Goal: Transaction & Acquisition: Book appointment/travel/reservation

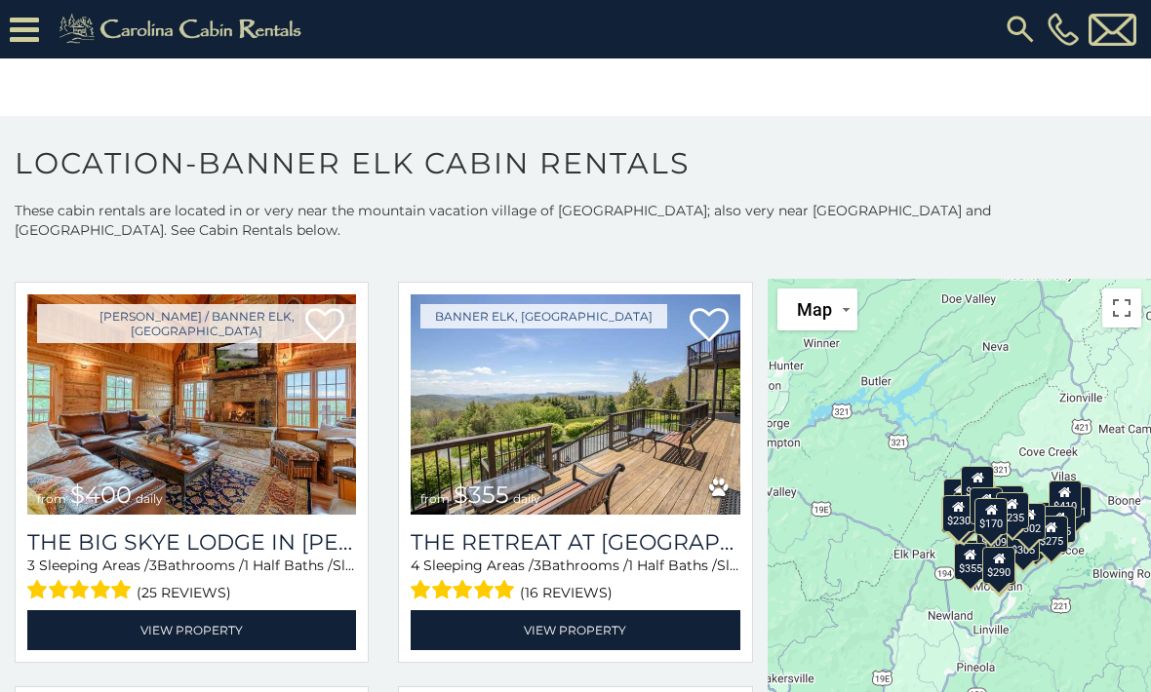
scroll to position [893, 0]
click at [55, 556] on h3 "The Big Skye Lodge in [PERSON_NAME][GEOGRAPHIC_DATA]" at bounding box center [191, 543] width 329 height 26
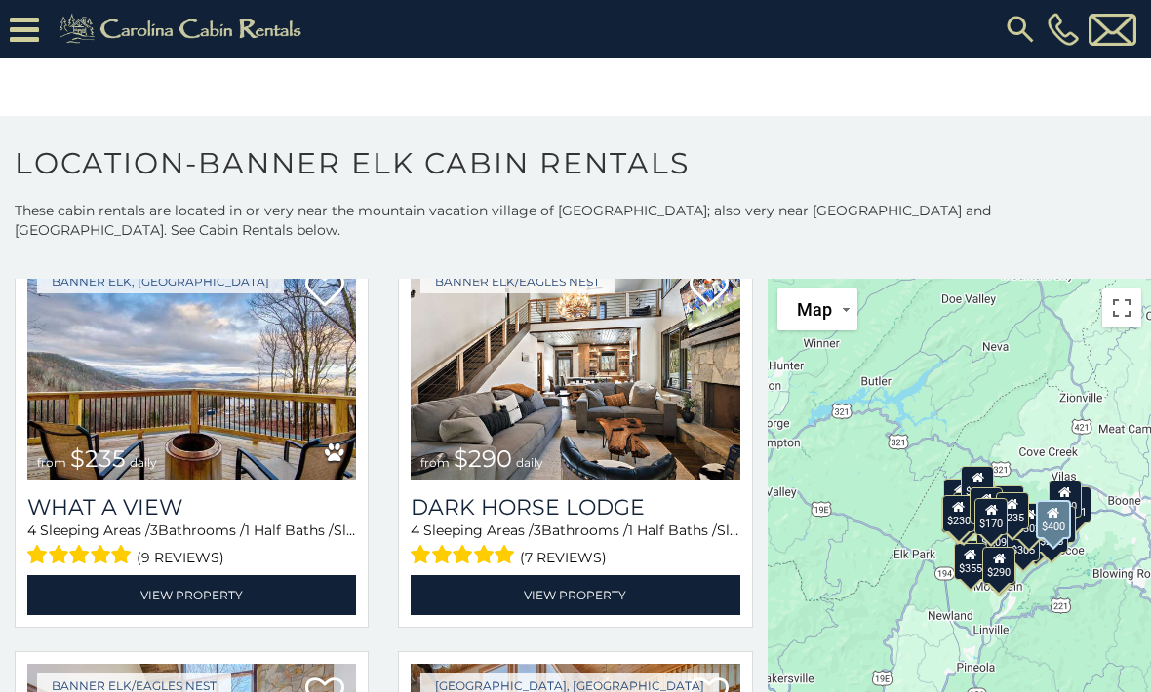
scroll to position [1769, 0]
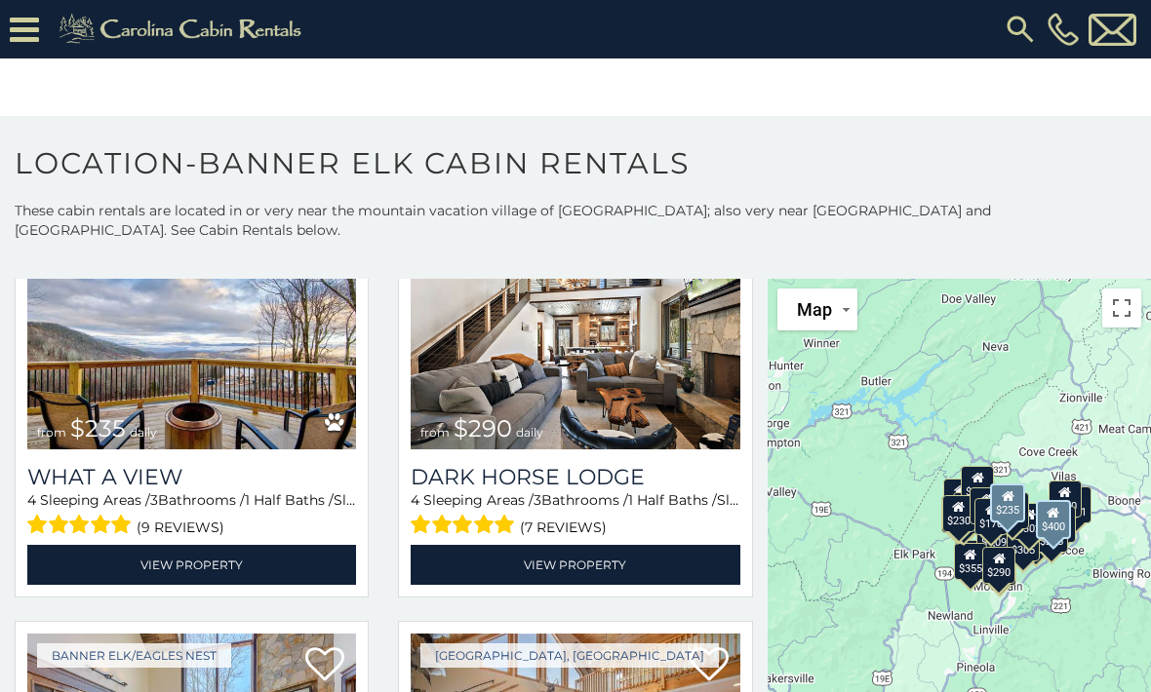
click at [88, 556] on link "View Property" at bounding box center [191, 565] width 329 height 40
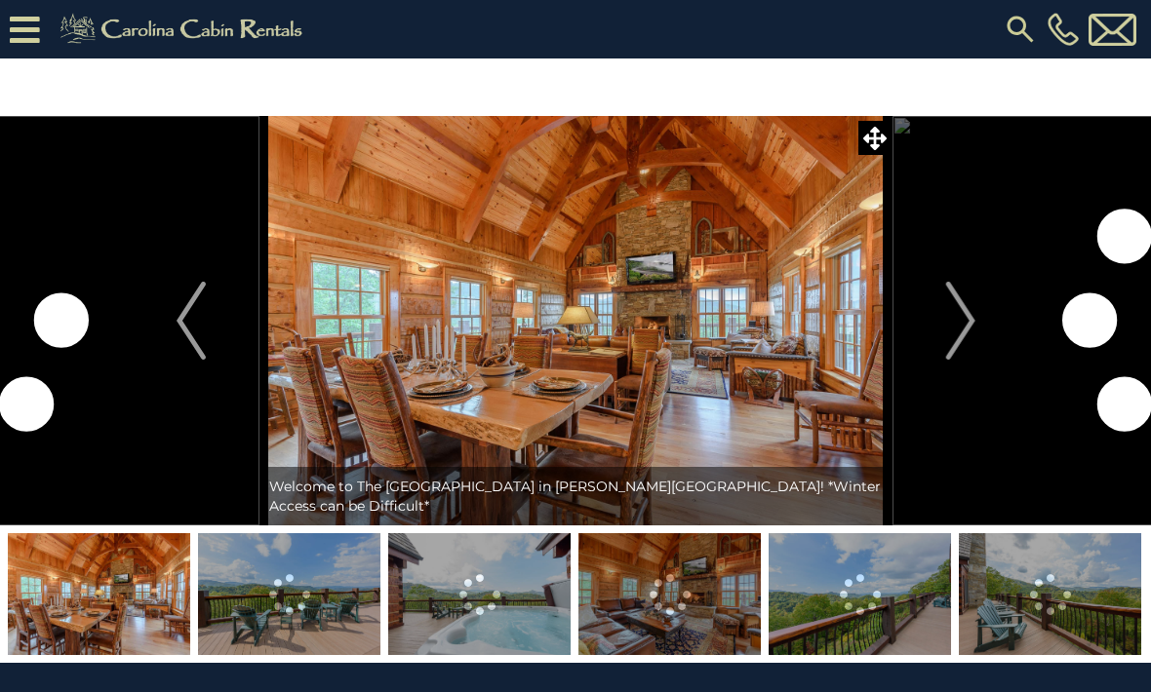
click at [970, 322] on img "Next" at bounding box center [959, 321] width 29 height 78
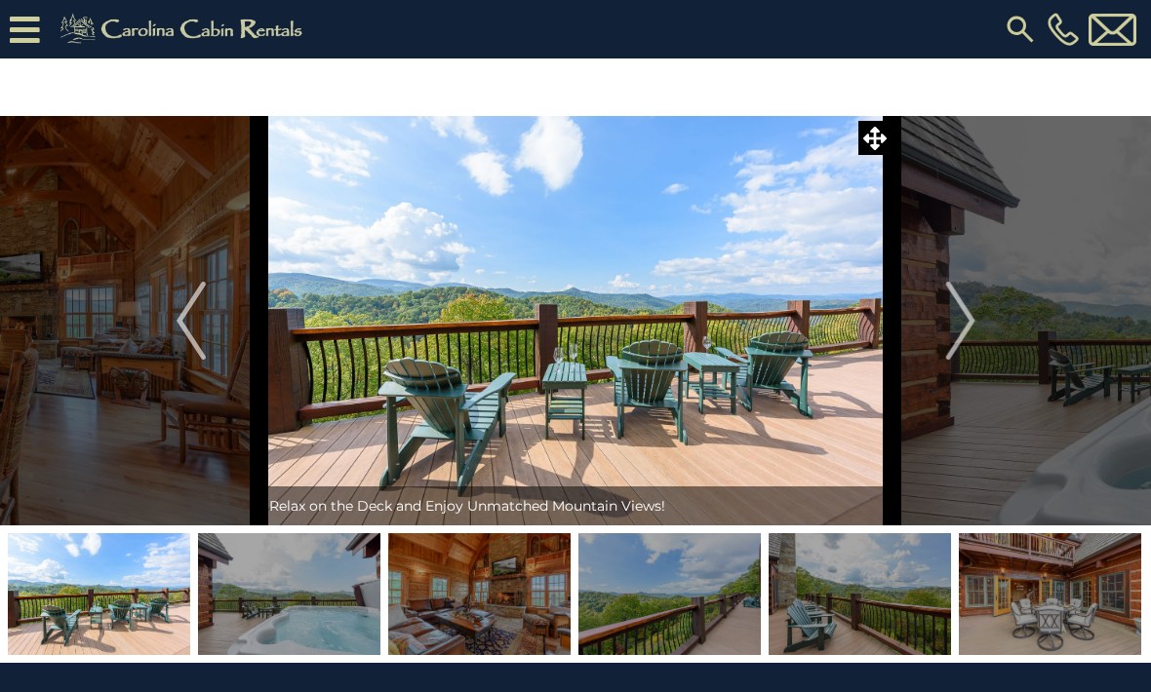
click at [1026, 598] on img at bounding box center [1050, 594] width 182 height 122
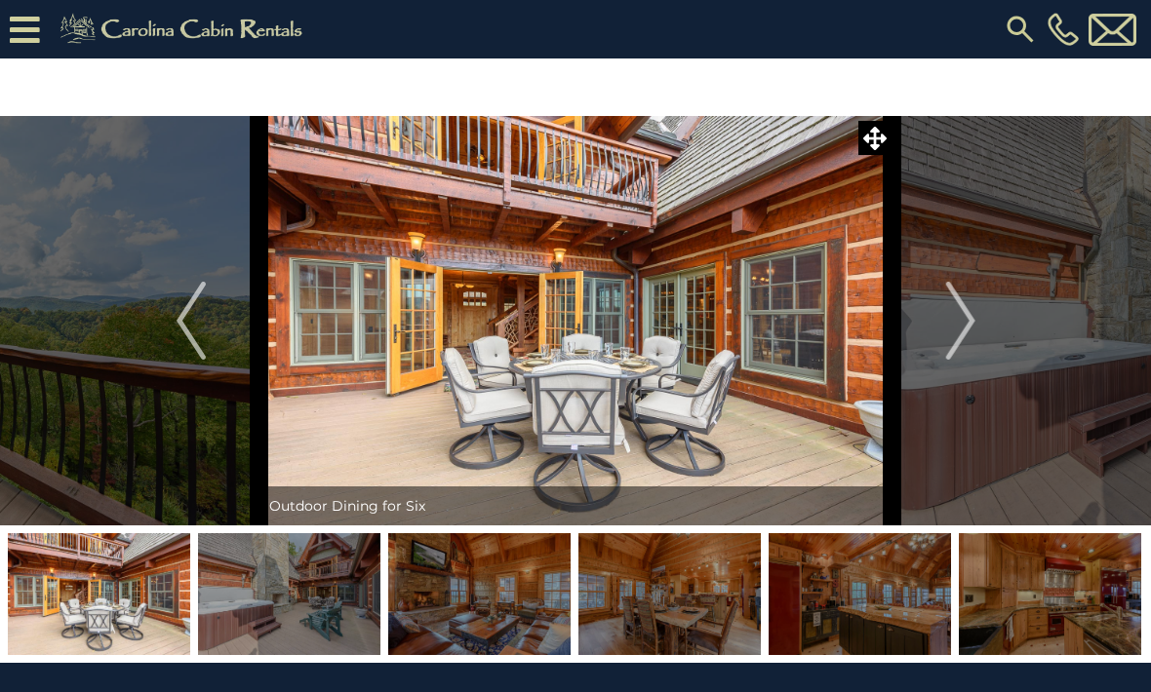
click at [850, 606] on img at bounding box center [860, 594] width 182 height 122
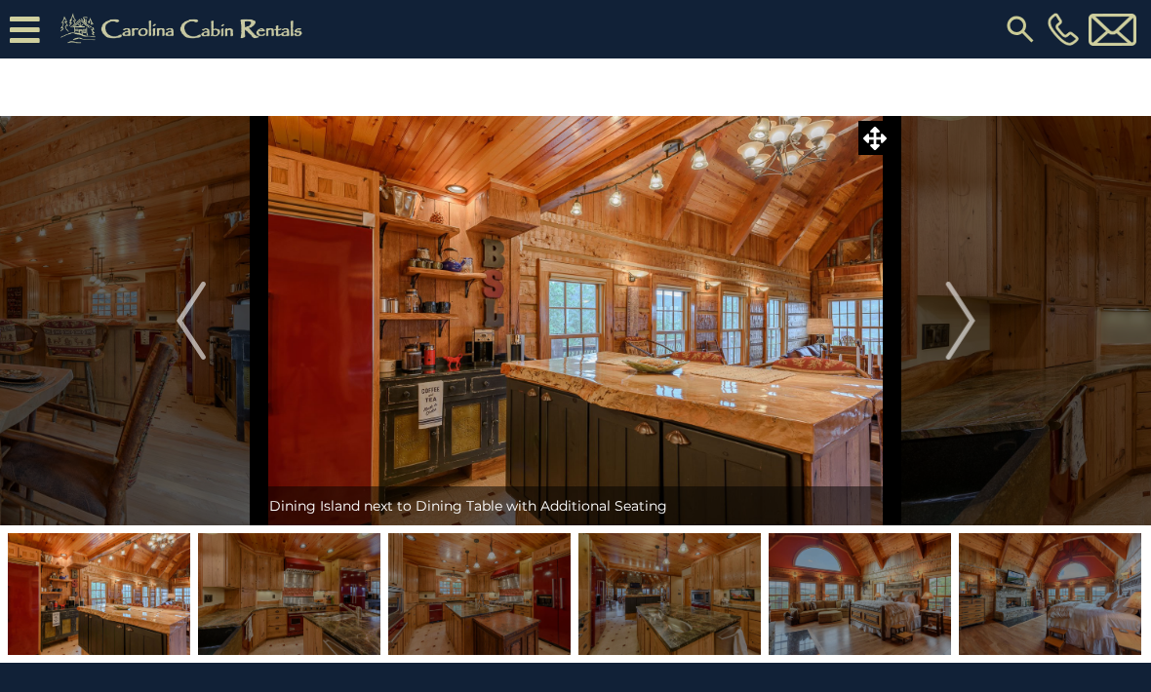
click at [846, 606] on img at bounding box center [860, 594] width 182 height 122
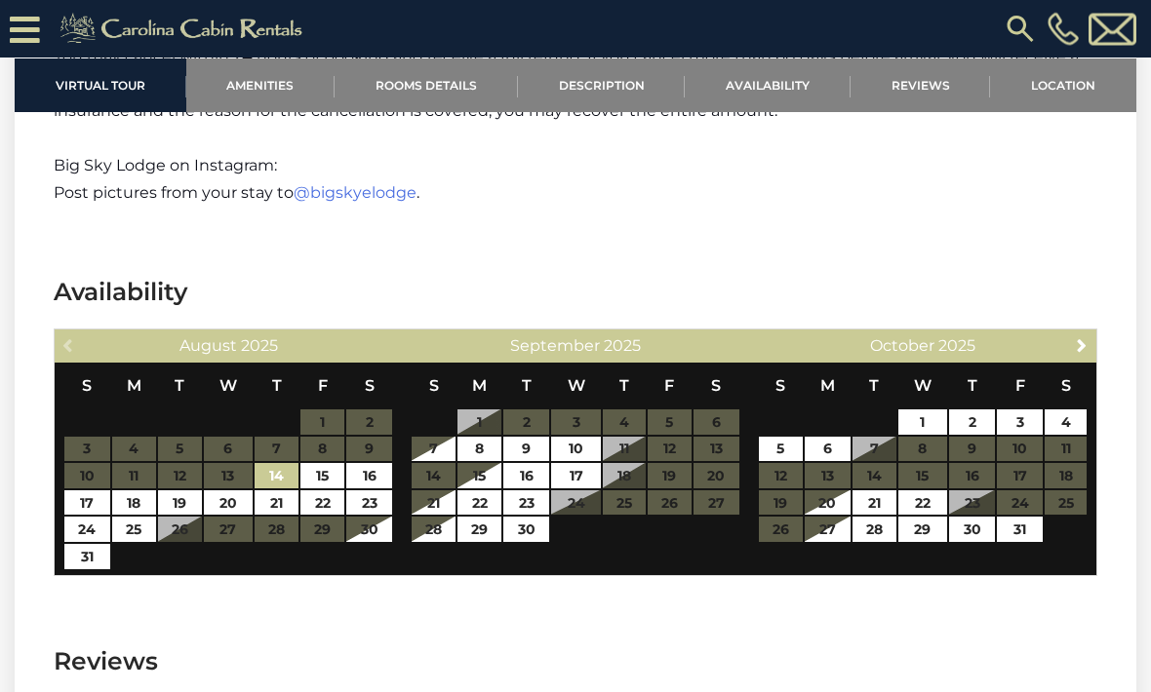
scroll to position [4286, 0]
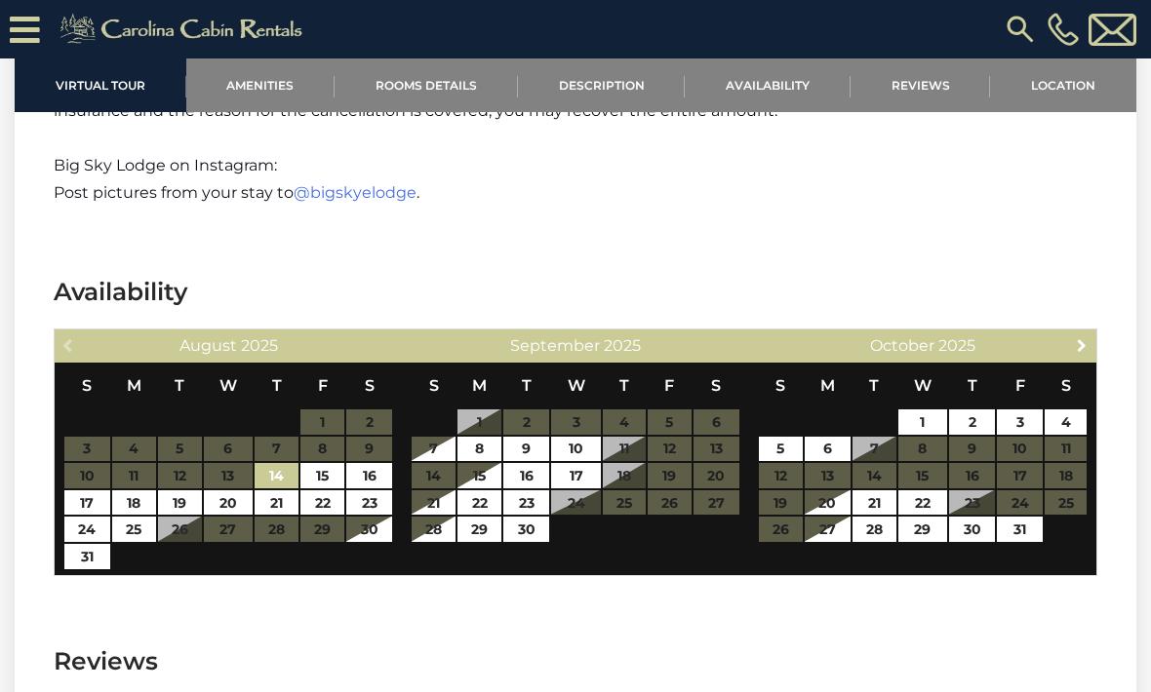
click at [1077, 333] on link "Next" at bounding box center [1082, 345] width 24 height 24
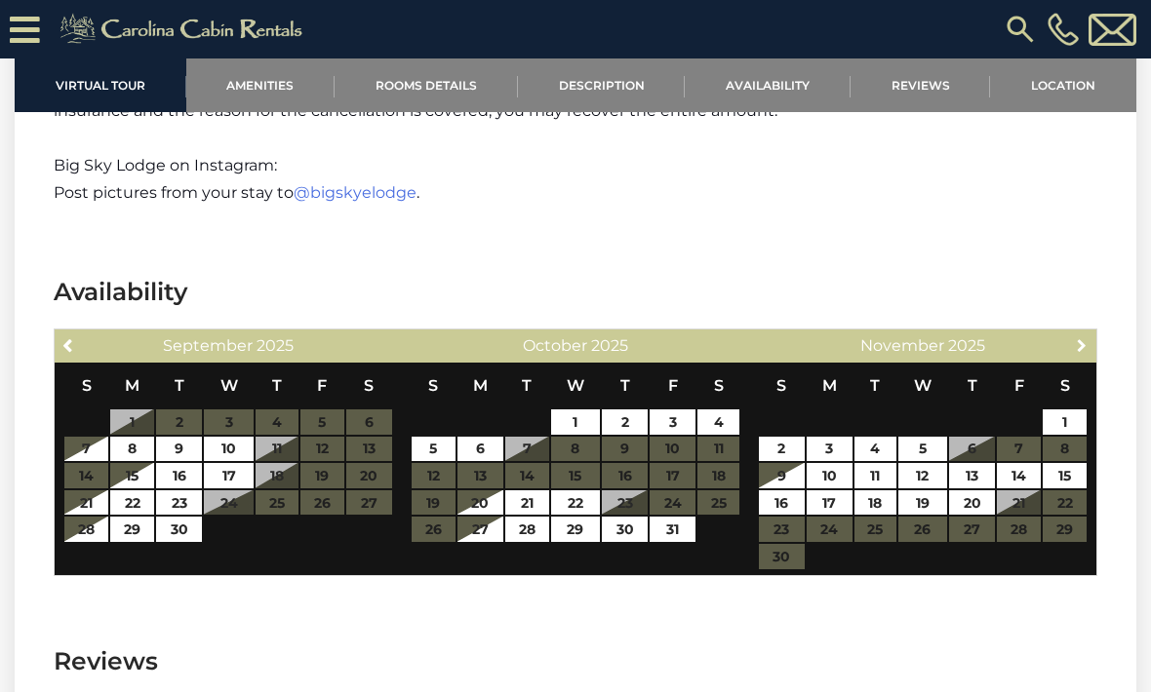
click at [1082, 333] on link "Next" at bounding box center [1082, 345] width 24 height 24
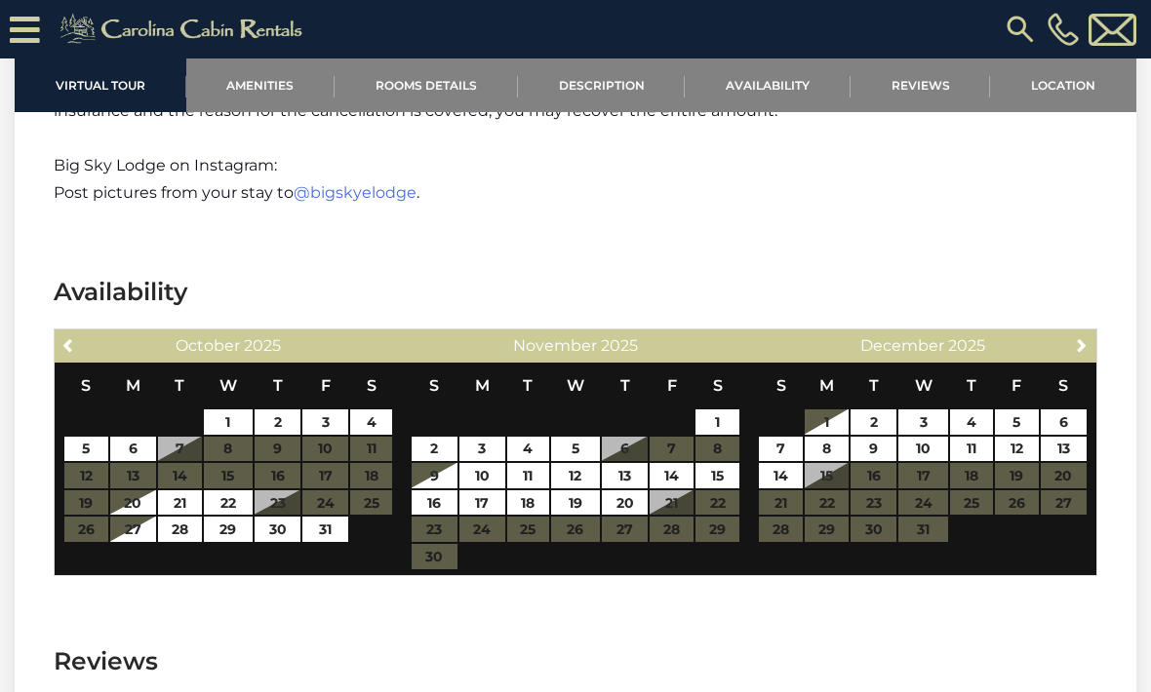
click at [1073, 333] on link "Next" at bounding box center [1082, 345] width 24 height 24
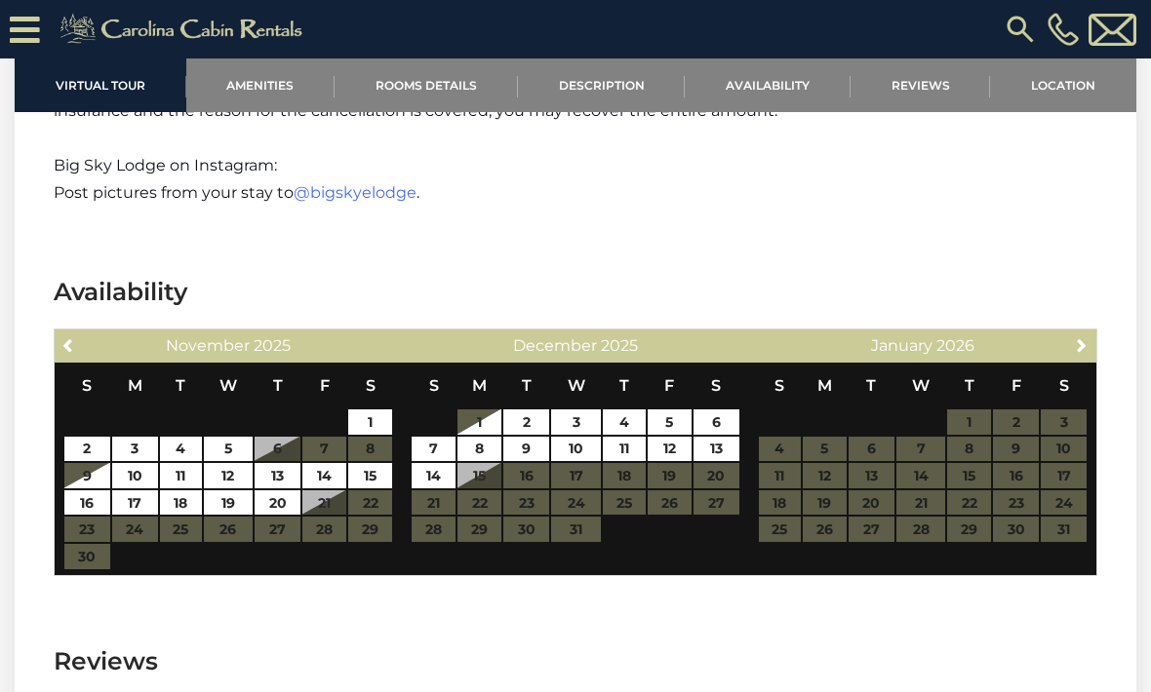
click at [1074, 333] on link "Next" at bounding box center [1082, 345] width 24 height 24
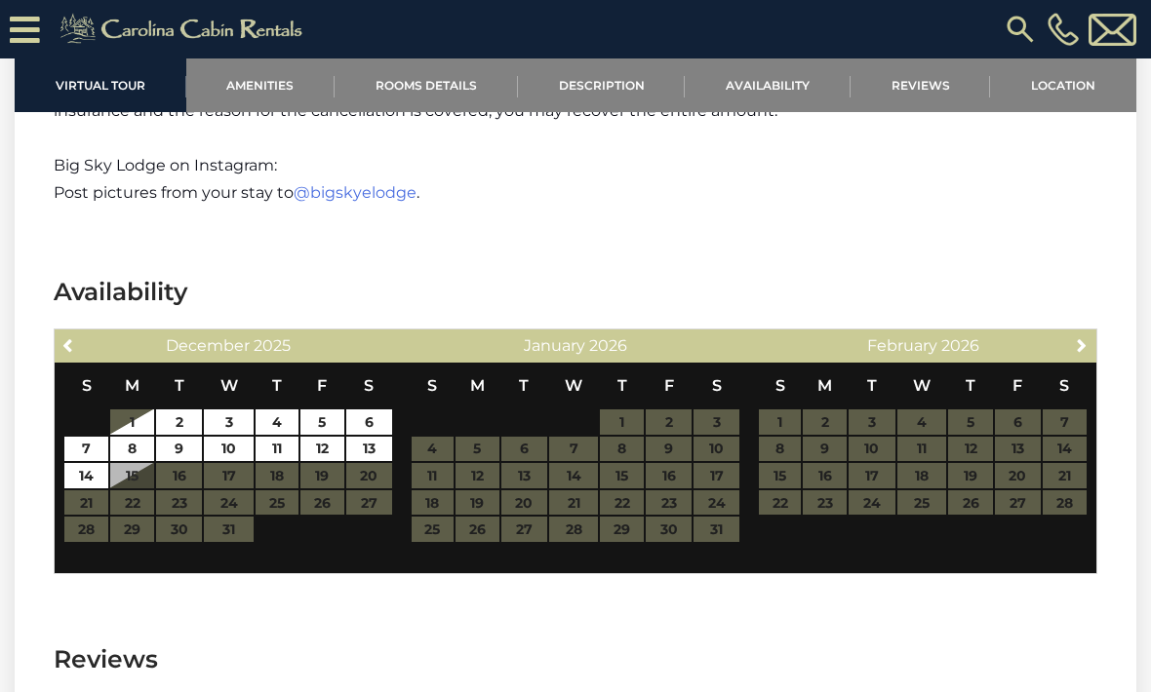
click at [1081, 333] on link "Next" at bounding box center [1082, 345] width 24 height 24
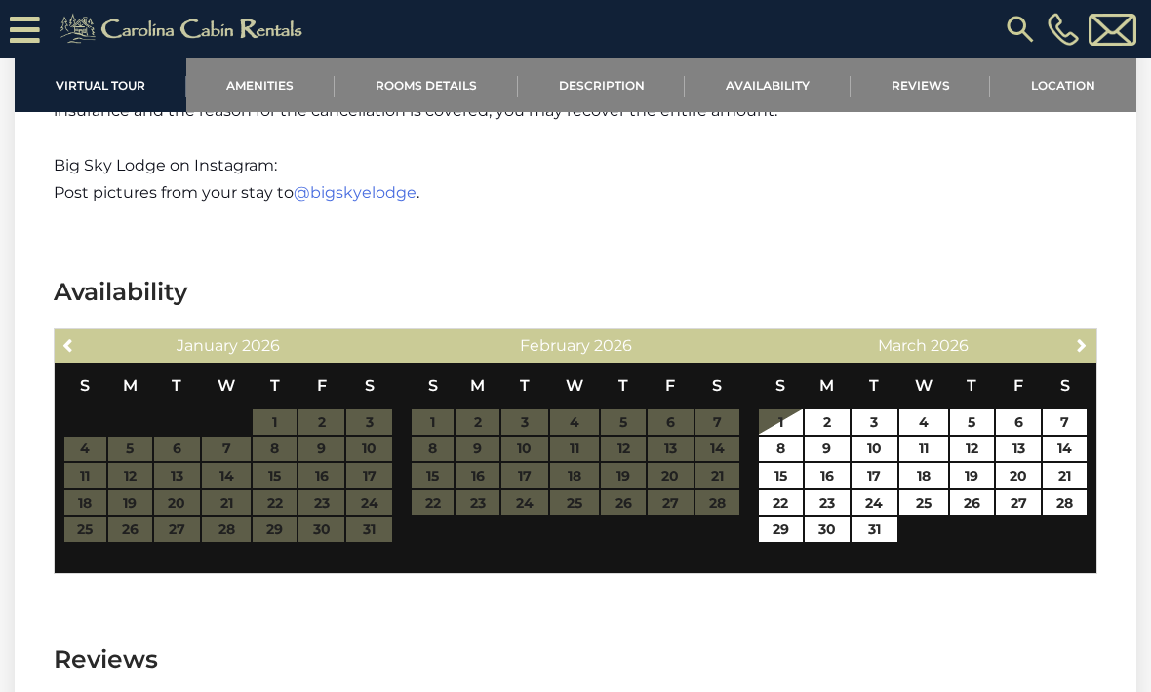
click at [1086, 337] on span "Next" at bounding box center [1082, 345] width 16 height 16
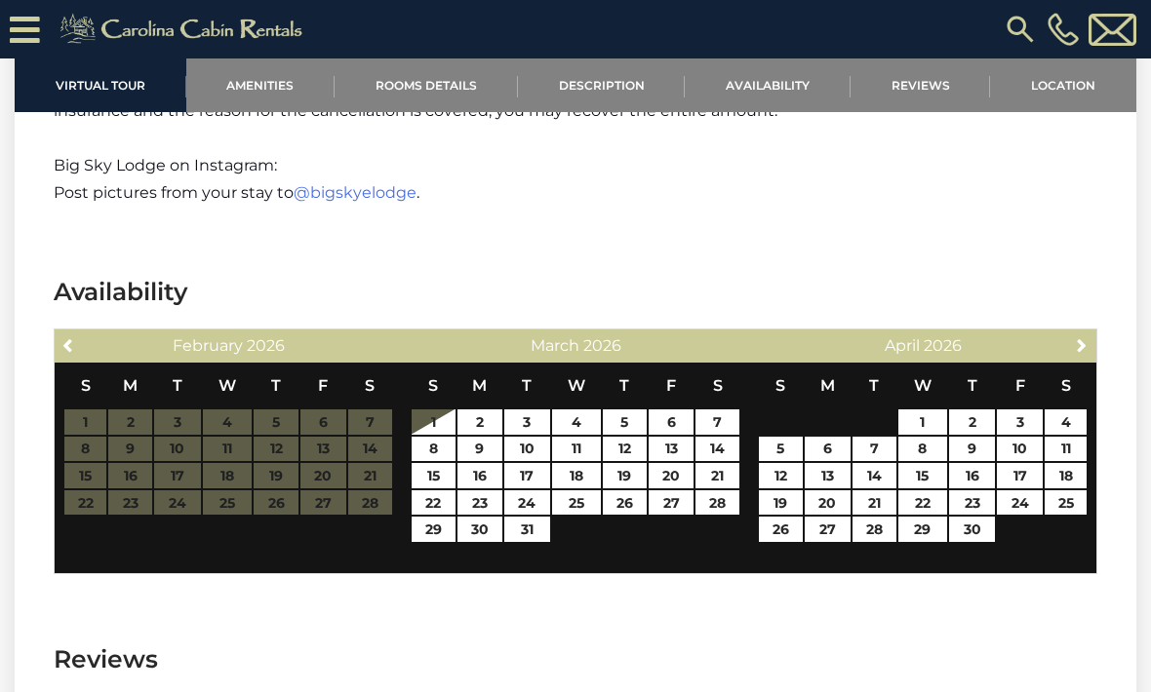
click at [1084, 337] on span "Next" at bounding box center [1082, 345] width 16 height 16
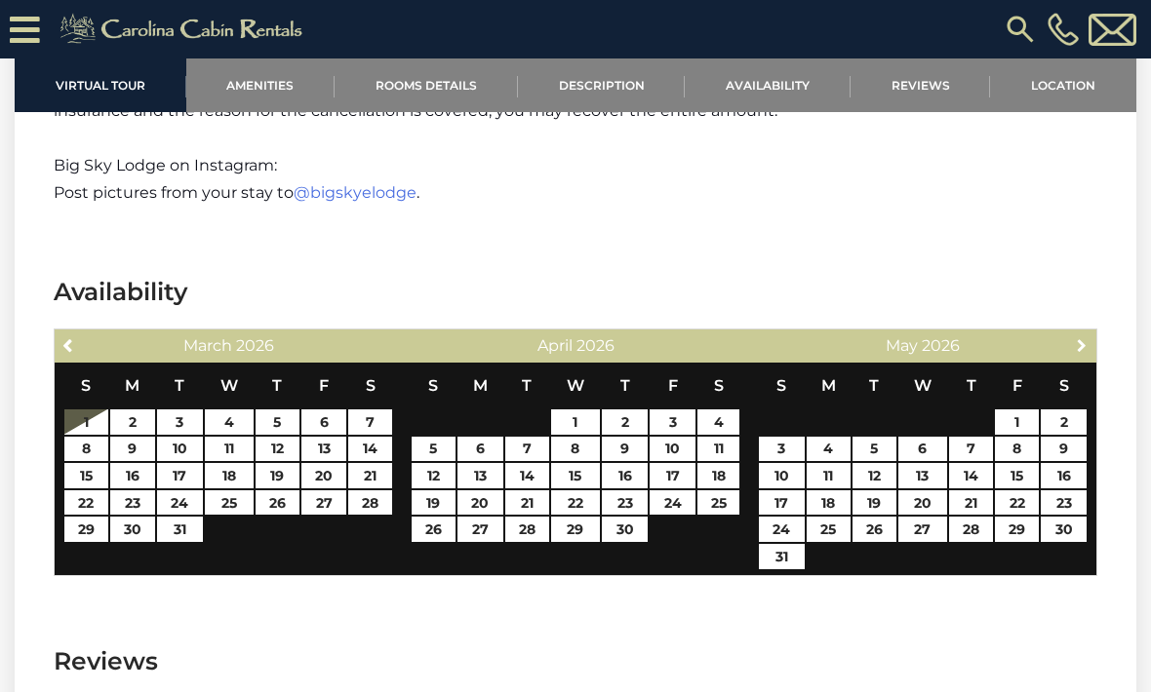
click at [1080, 337] on span "Next" at bounding box center [1082, 345] width 16 height 16
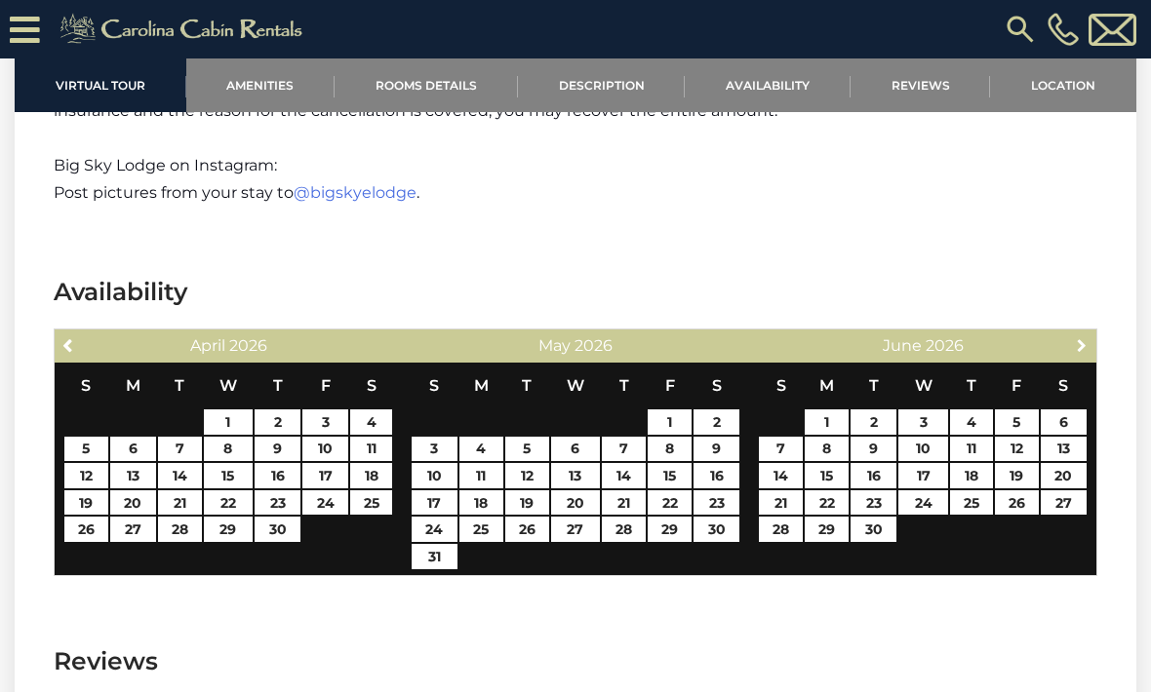
click at [1089, 337] on span "Next" at bounding box center [1082, 345] width 16 height 16
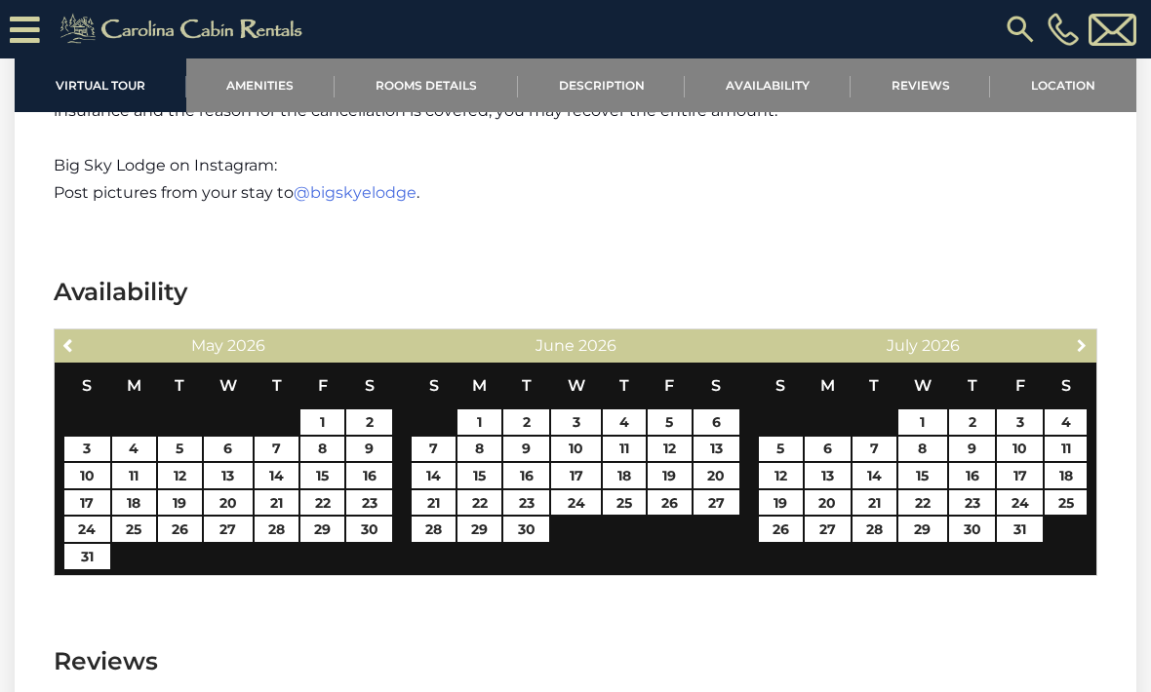
click at [1081, 337] on span "Next" at bounding box center [1082, 345] width 16 height 16
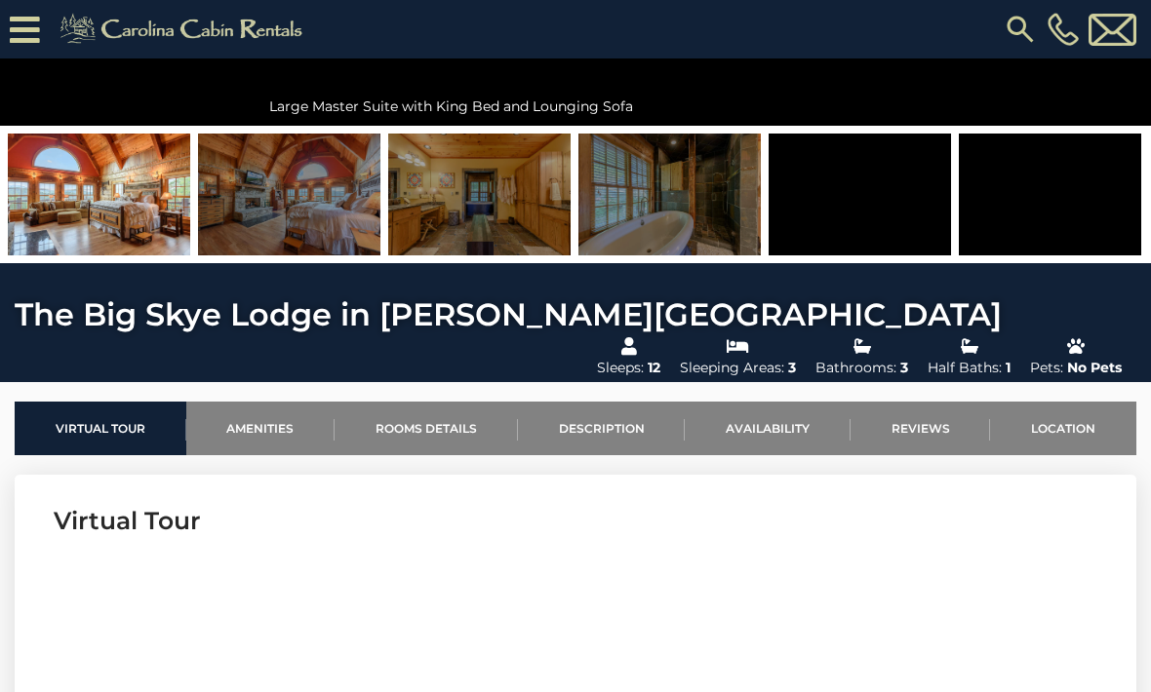
scroll to position [421, 0]
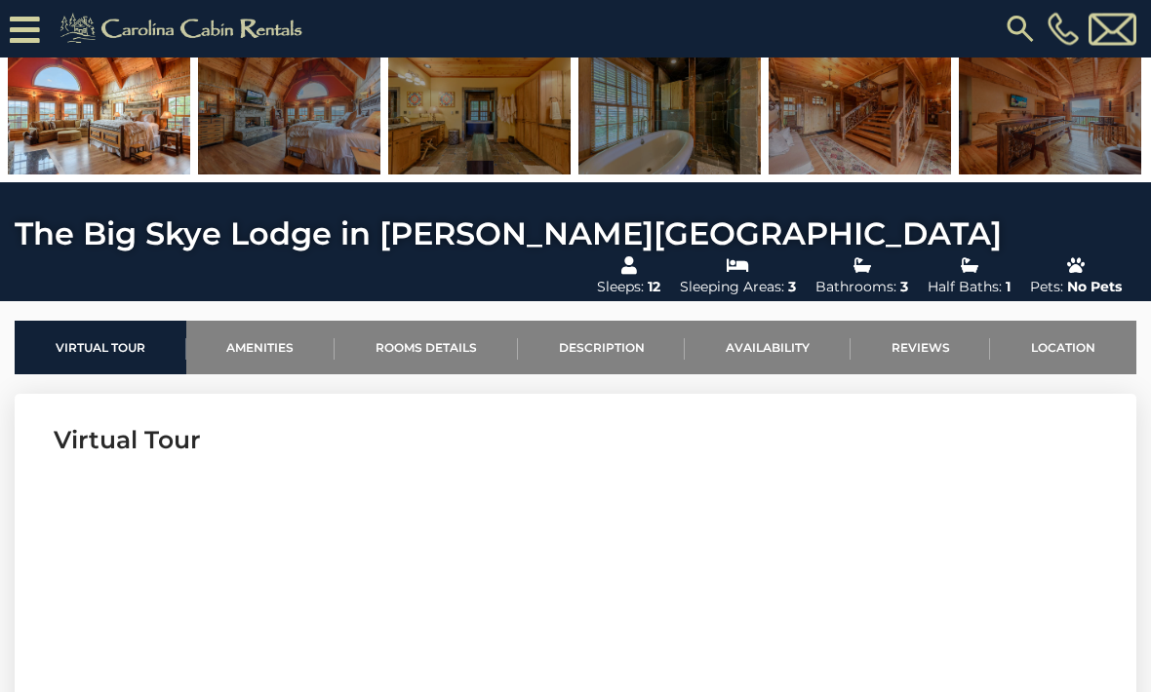
click at [742, 322] on link "Availability" at bounding box center [768, 349] width 166 height 54
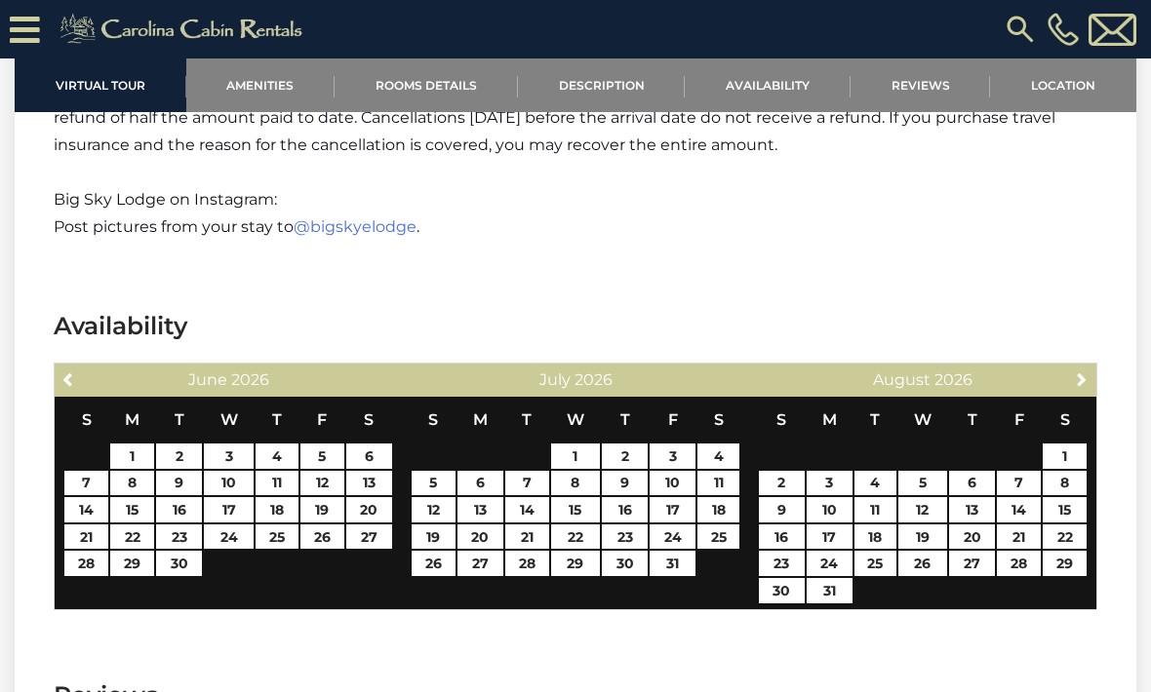
scroll to position [4346, 0]
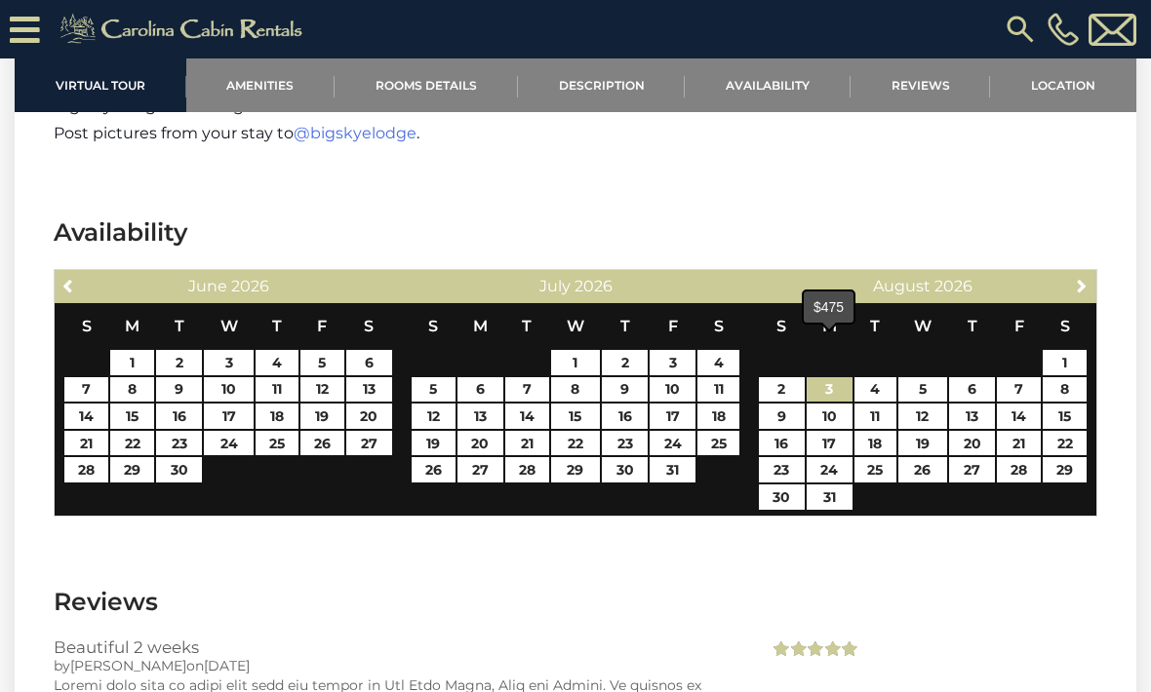
click at [818, 377] on link "3" at bounding box center [830, 389] width 46 height 25
type input "**********"
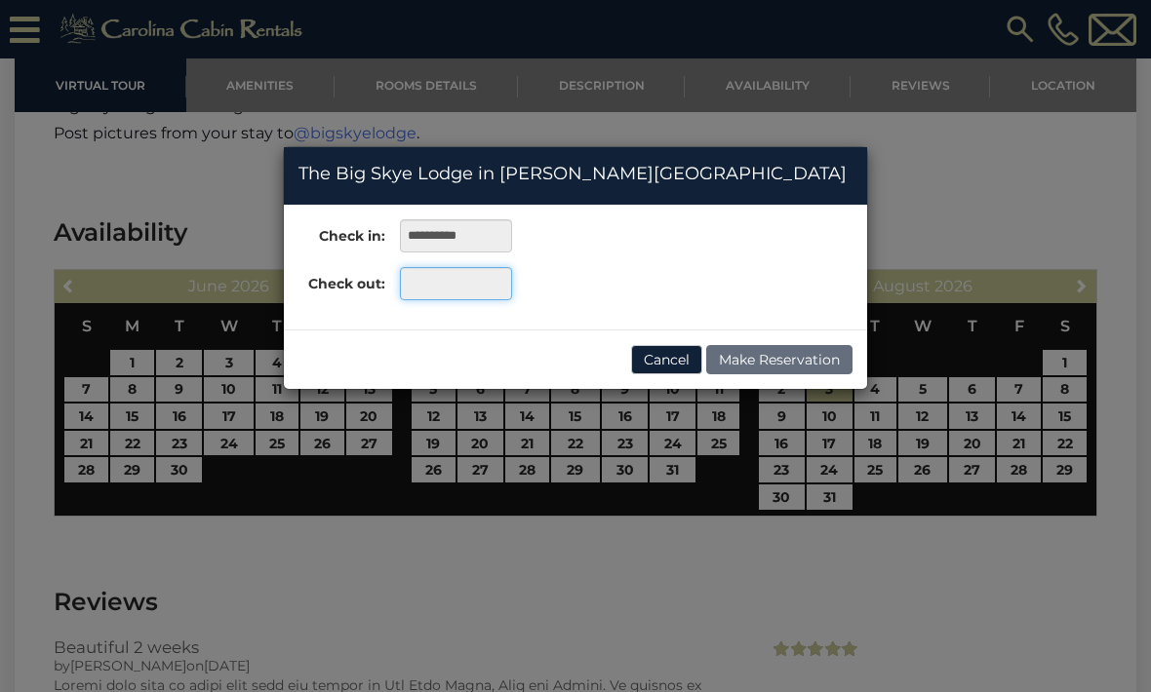
click at [414, 287] on input "text" at bounding box center [456, 283] width 112 height 33
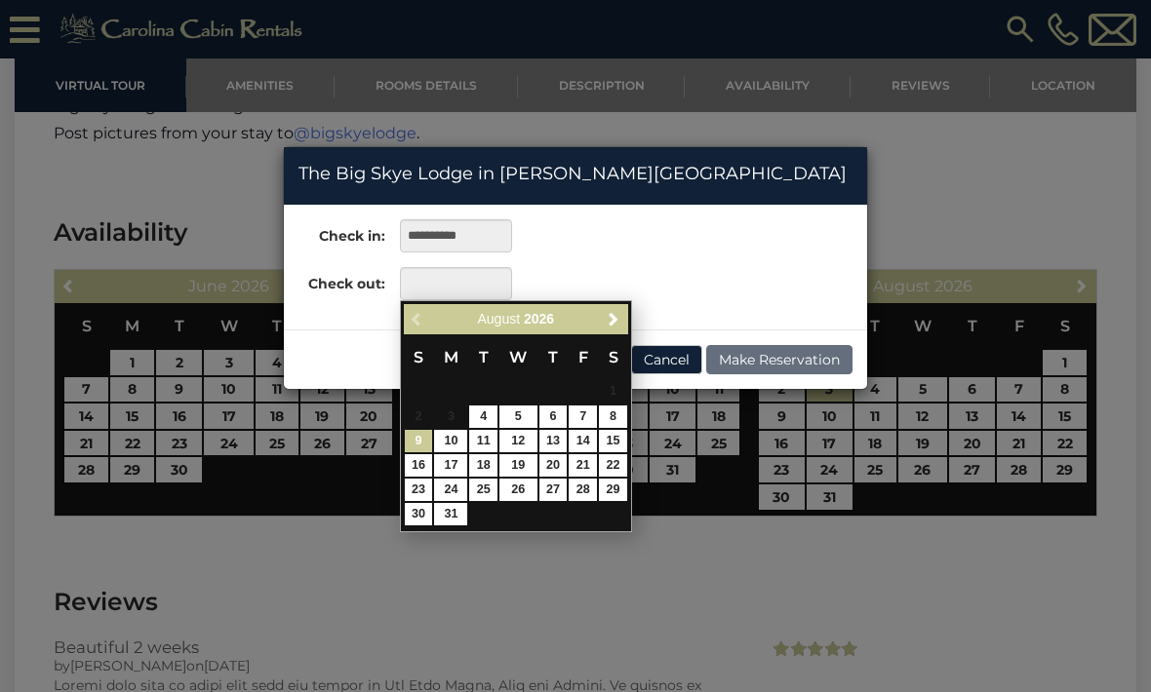
click at [414, 449] on link "9" at bounding box center [419, 441] width 28 height 22
type input "**********"
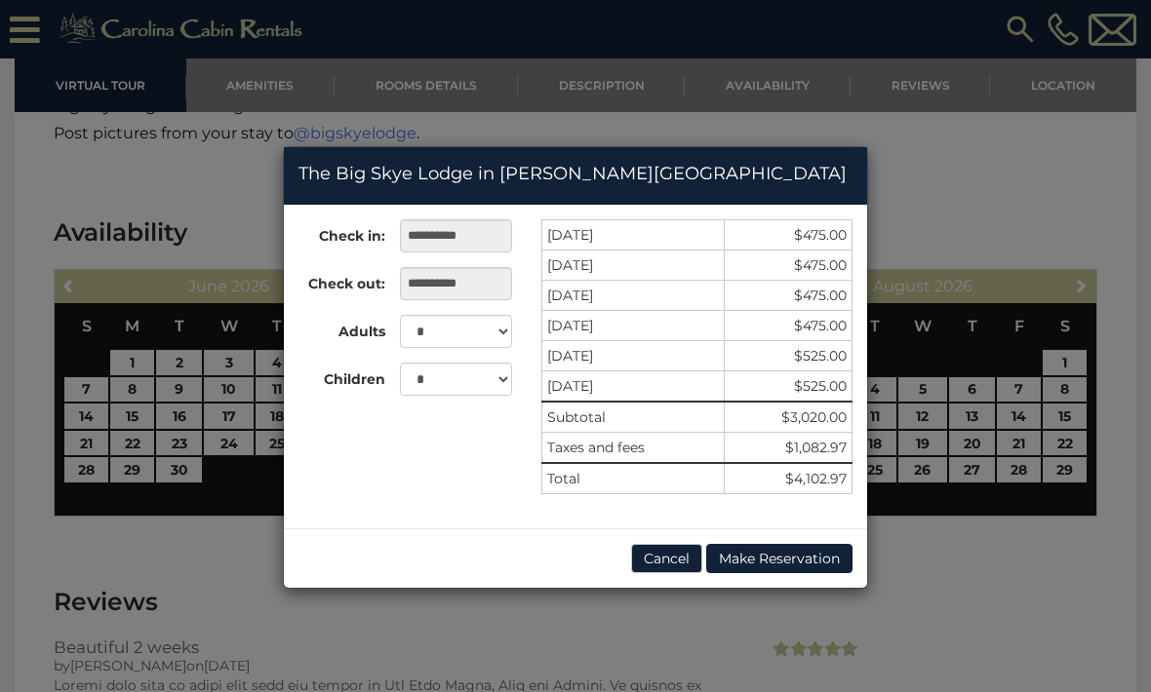
click at [658, 557] on button "Cancel" at bounding box center [666, 558] width 71 height 29
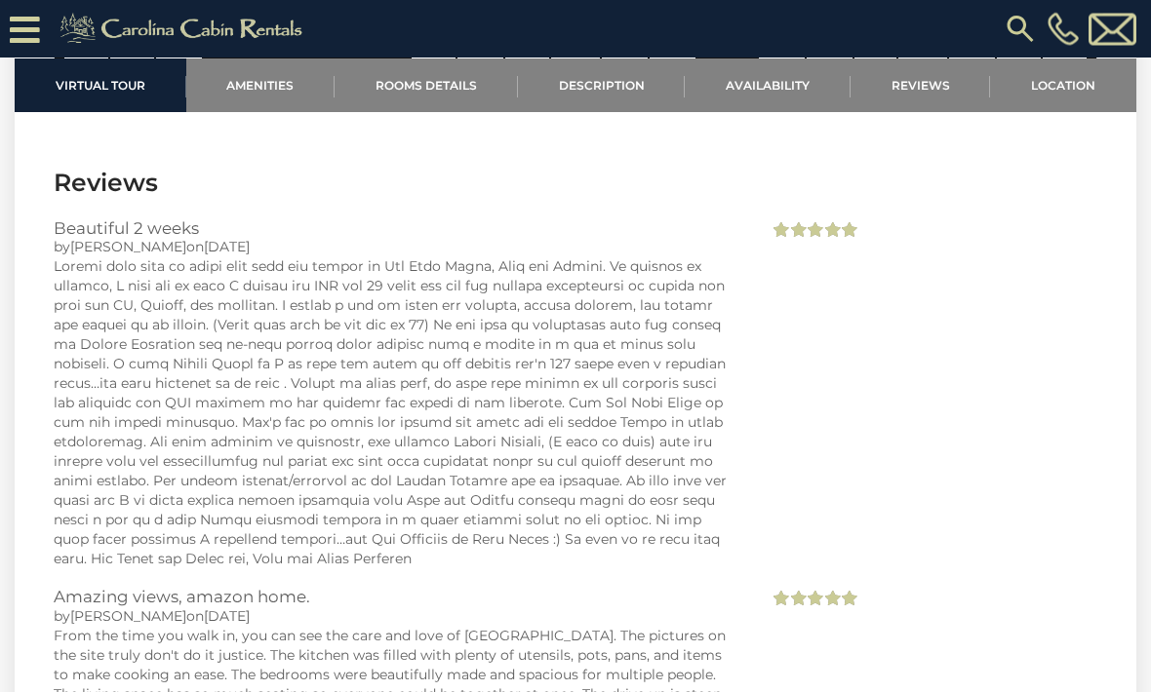
scroll to position [4749, 0]
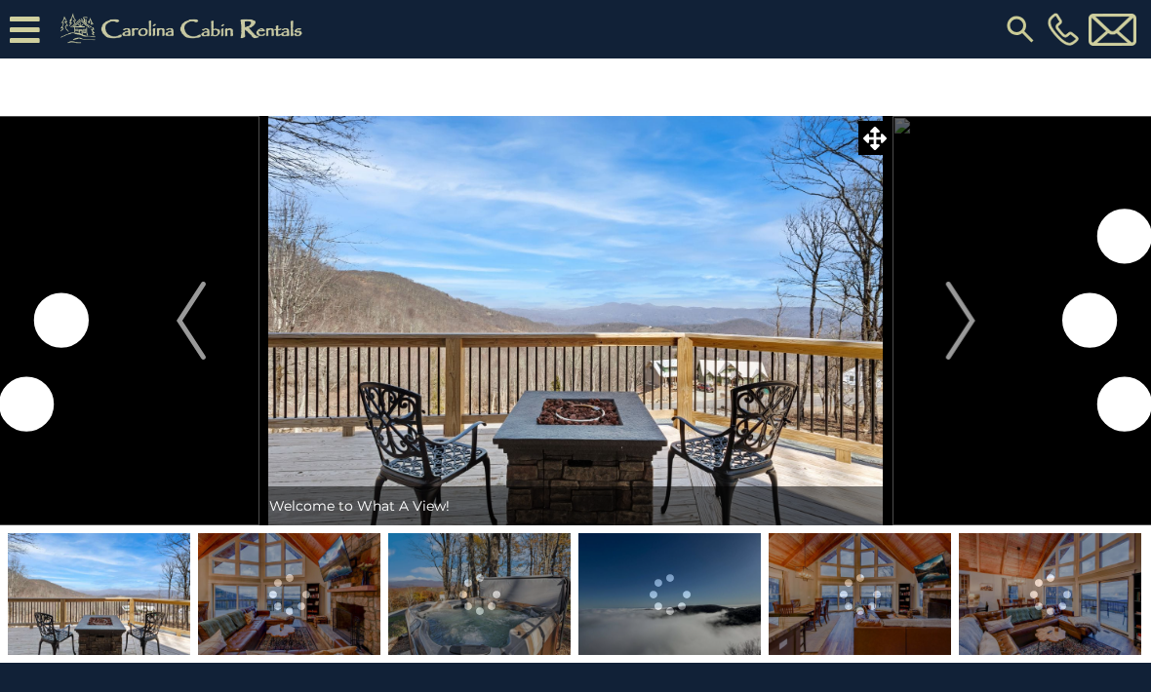
click at [957, 323] on img "Next" at bounding box center [959, 321] width 29 height 78
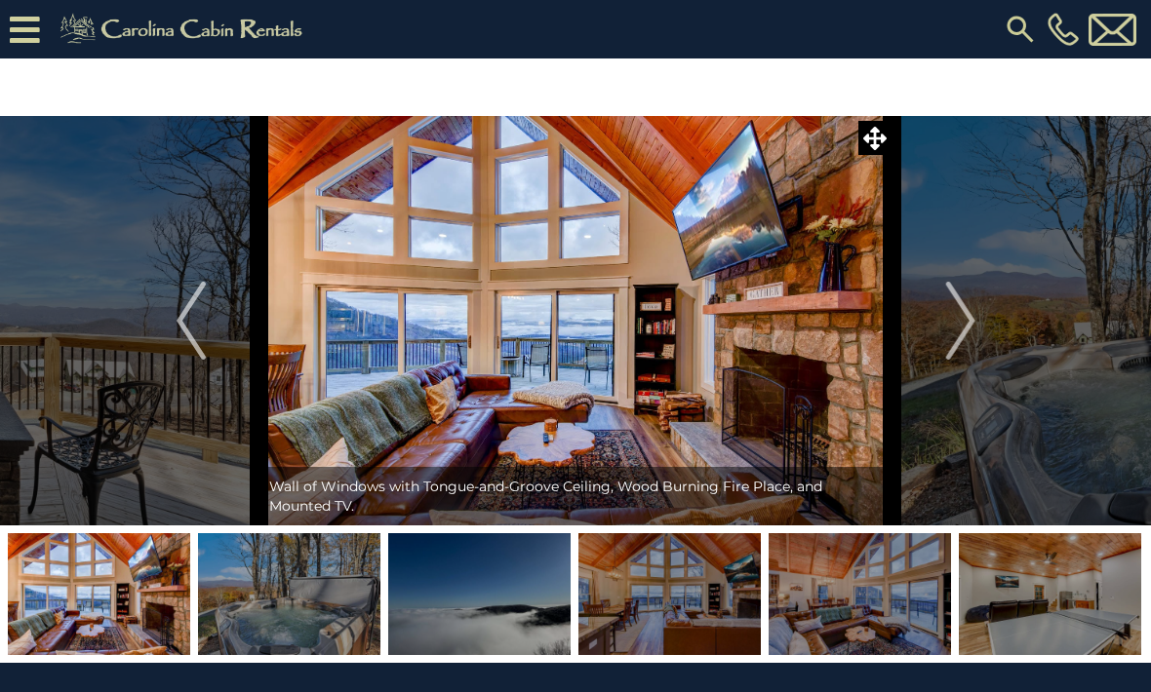
click at [974, 335] on img "Next" at bounding box center [959, 321] width 29 height 78
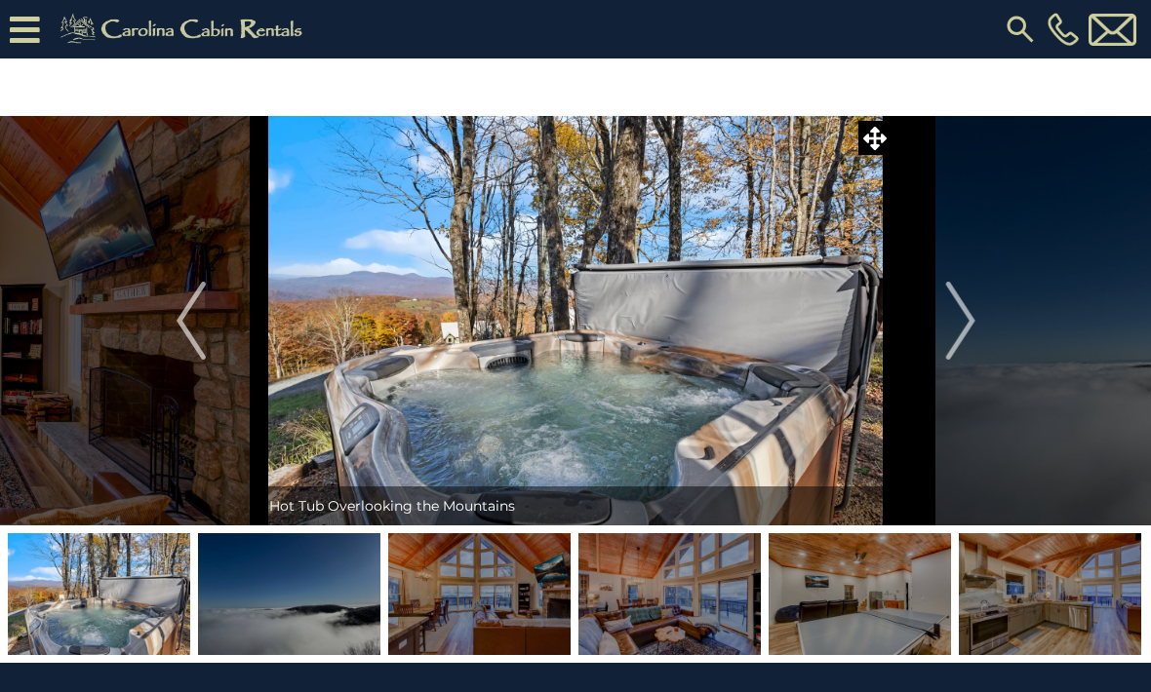
click at [977, 333] on button "Next" at bounding box center [960, 321] width 137 height 410
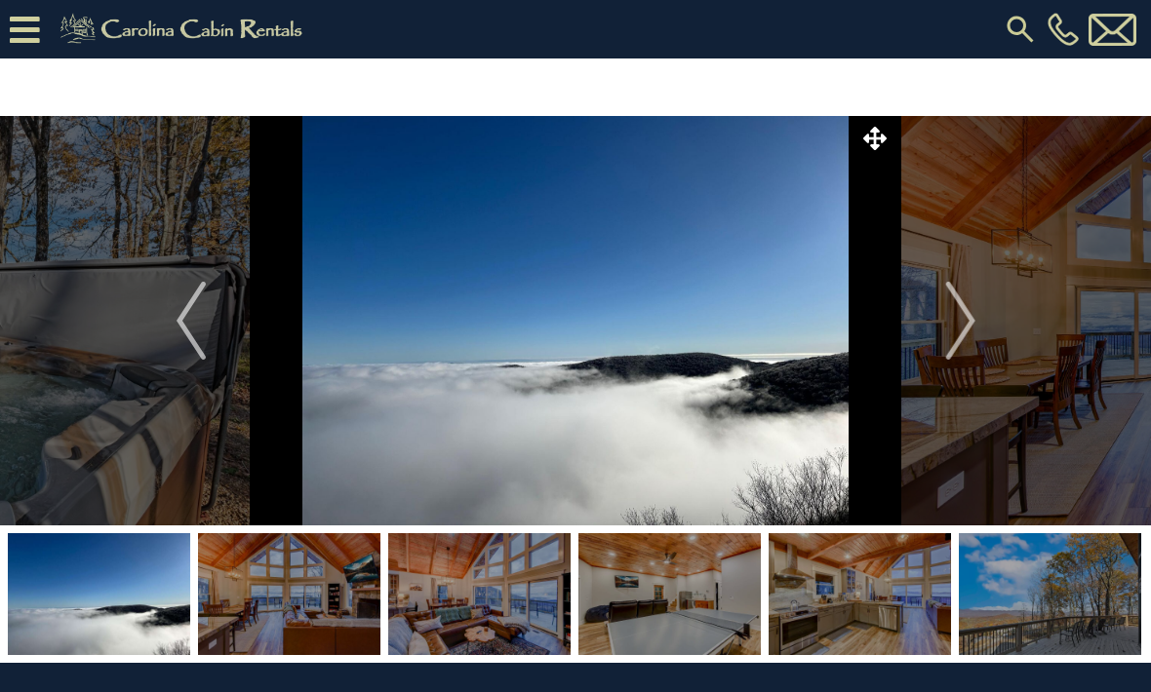
click at [982, 319] on button "Next" at bounding box center [960, 321] width 137 height 410
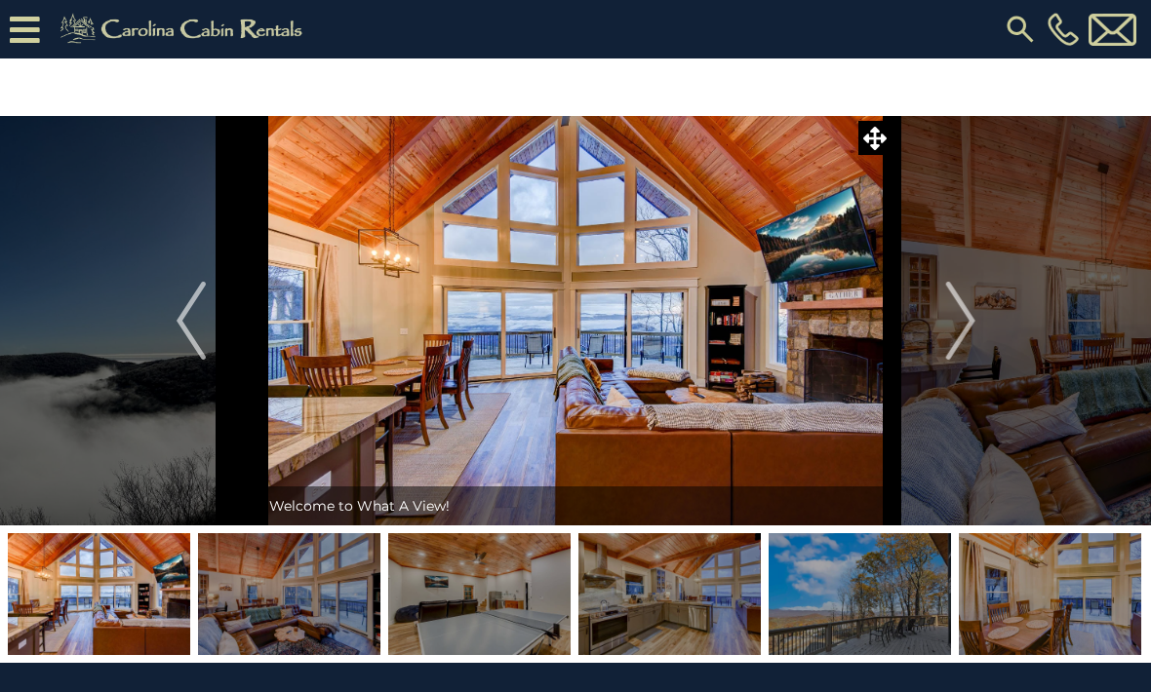
click at [962, 325] on img "Next" at bounding box center [959, 321] width 29 height 78
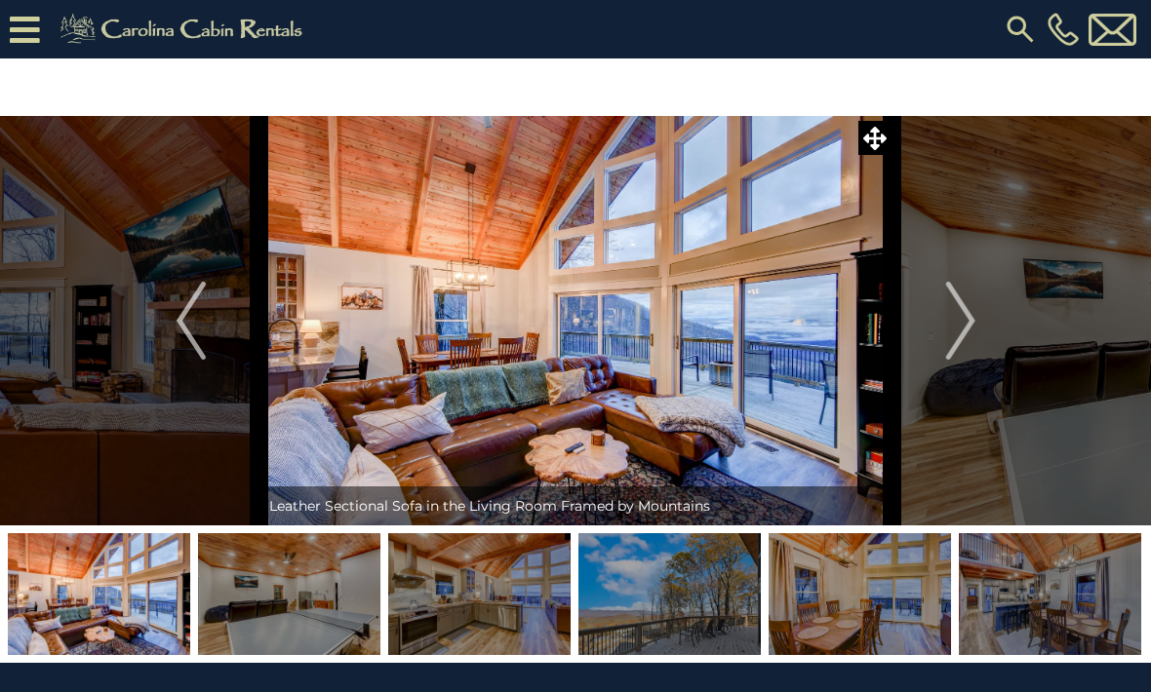
click at [966, 323] on img "Next" at bounding box center [959, 321] width 29 height 78
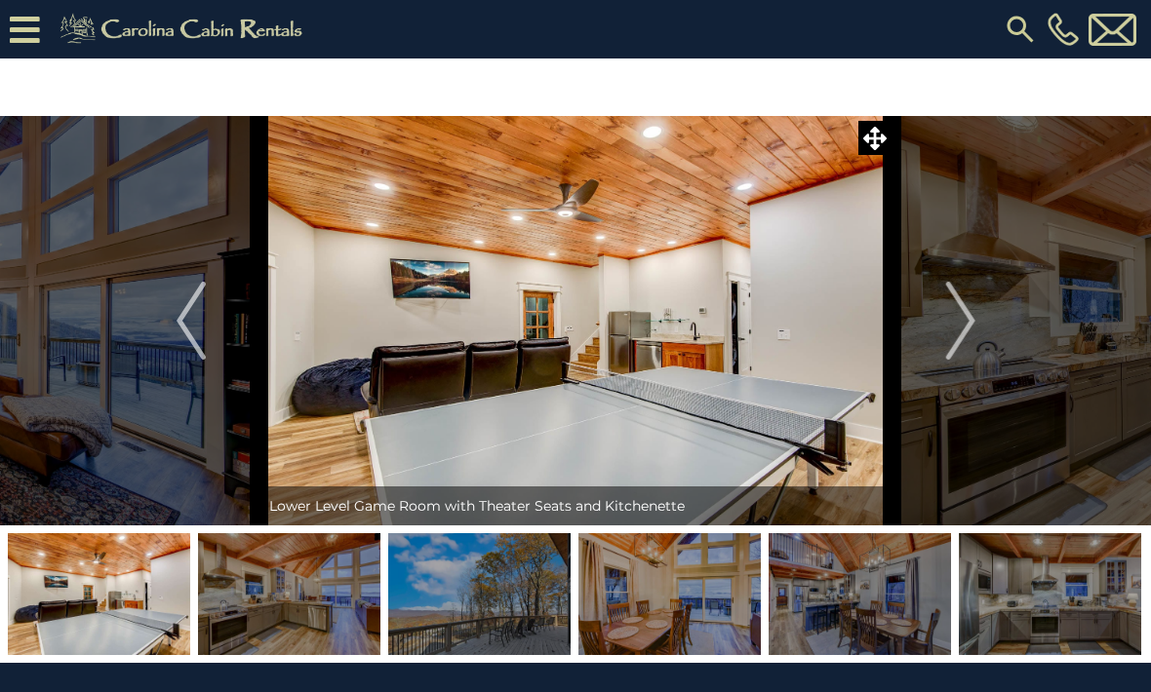
click at [976, 319] on button "Next" at bounding box center [960, 321] width 137 height 410
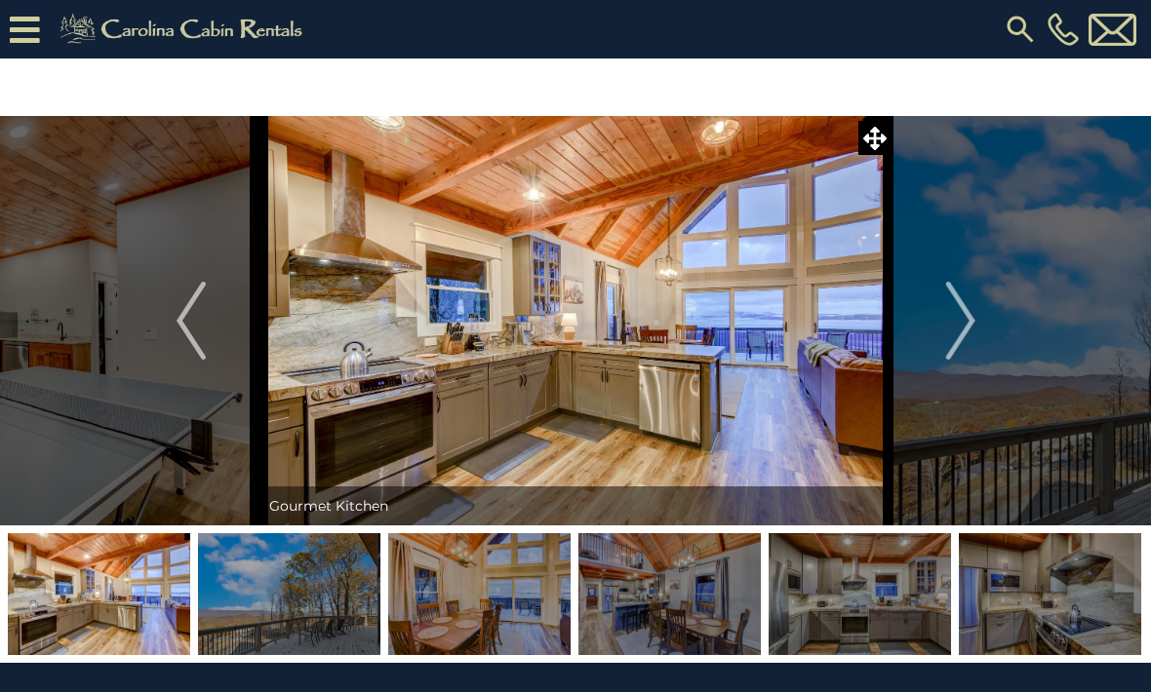
click at [967, 314] on img "Next" at bounding box center [959, 321] width 29 height 78
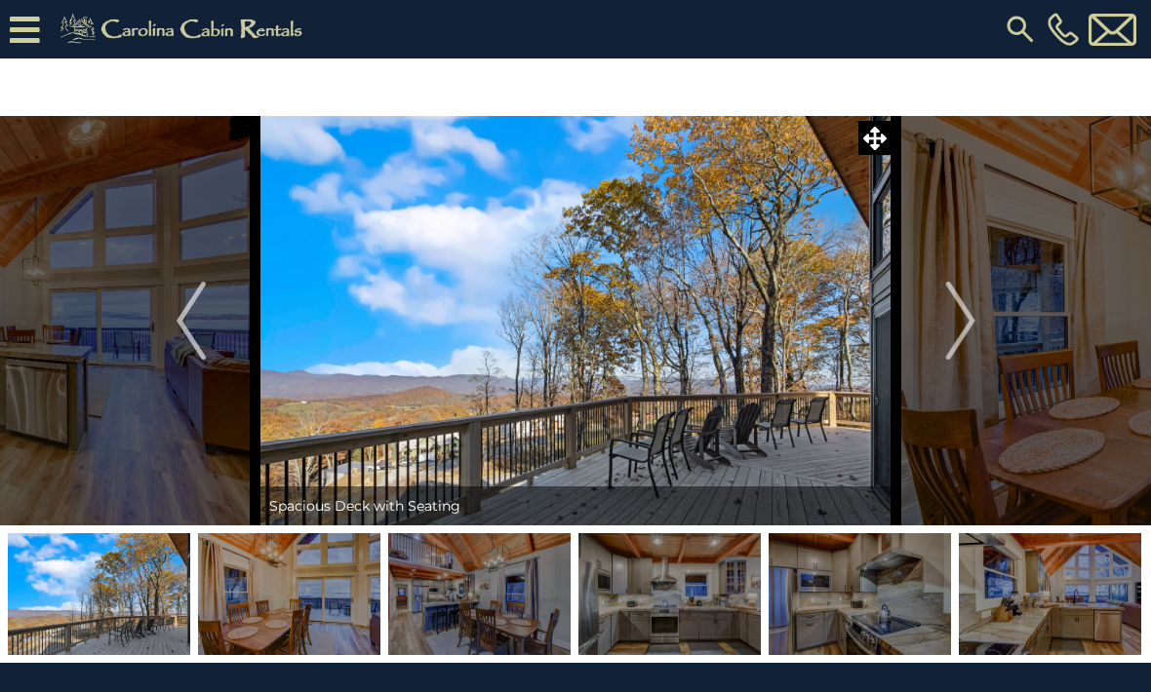
click at [966, 332] on img "Next" at bounding box center [959, 321] width 29 height 78
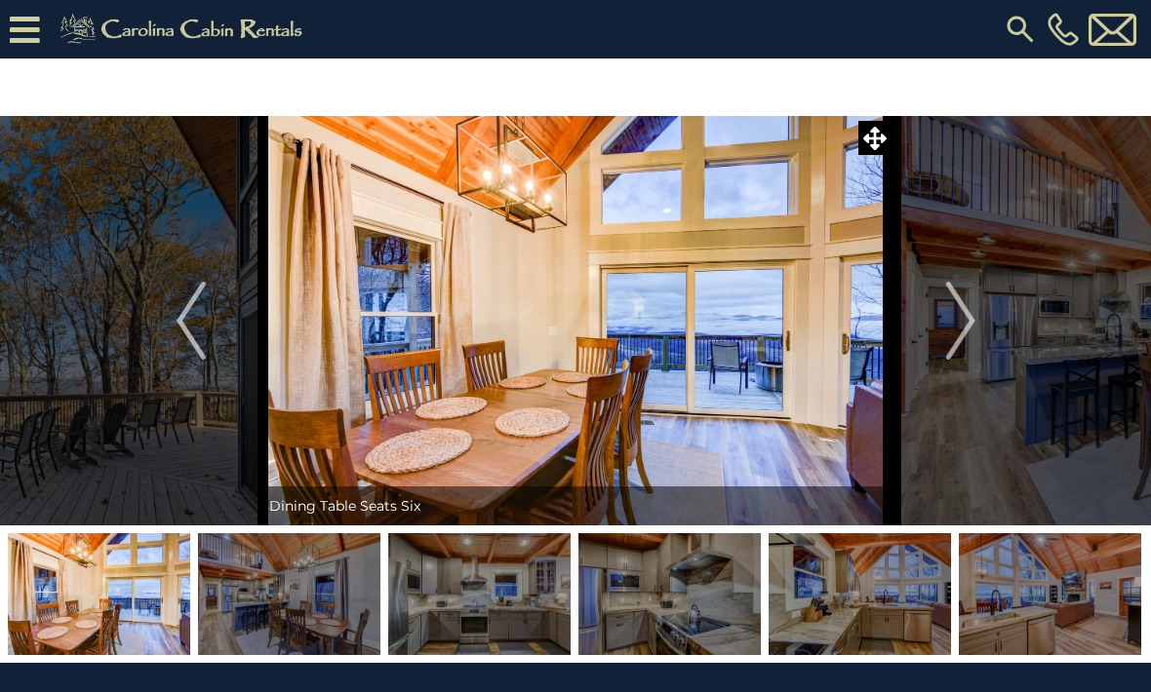
click at [959, 317] on img "Next" at bounding box center [959, 321] width 29 height 78
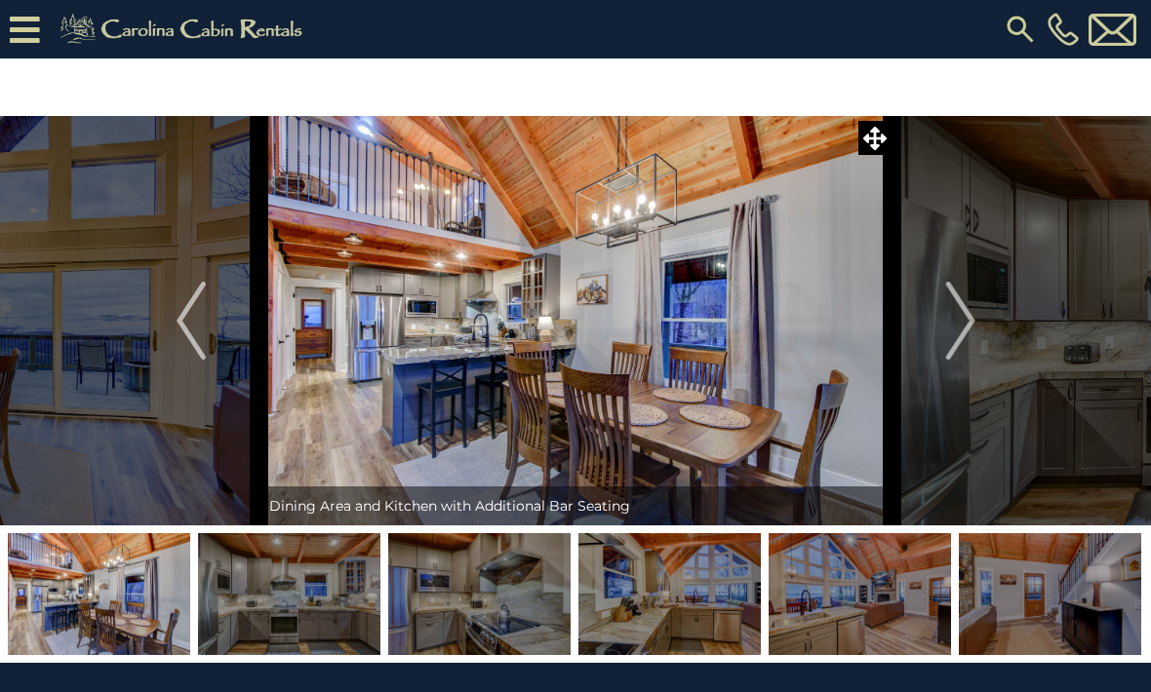
click at [966, 309] on img "Next" at bounding box center [959, 321] width 29 height 78
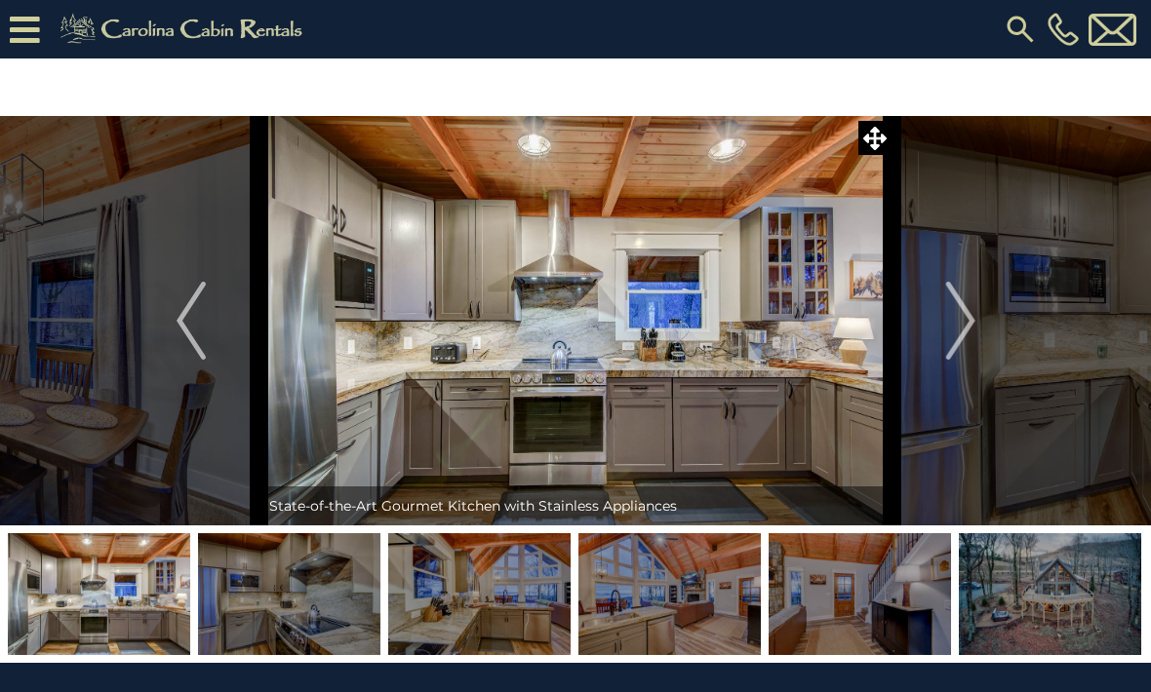
click at [974, 319] on img "Next" at bounding box center [959, 321] width 29 height 78
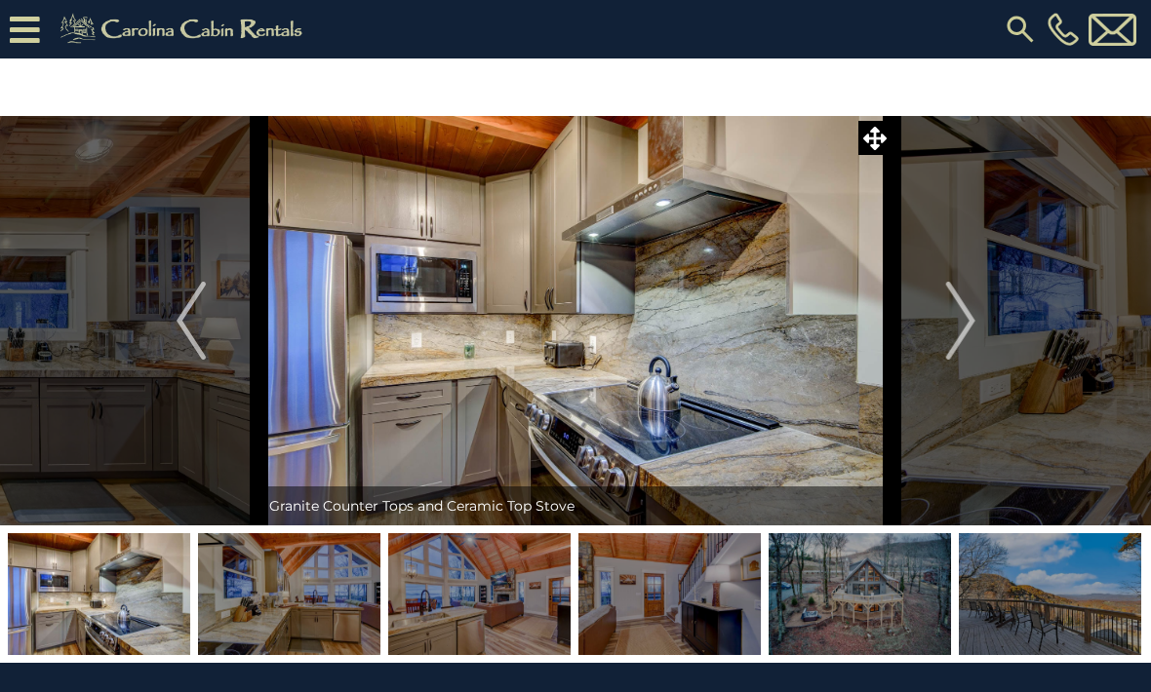
click at [972, 321] on img "Next" at bounding box center [959, 321] width 29 height 78
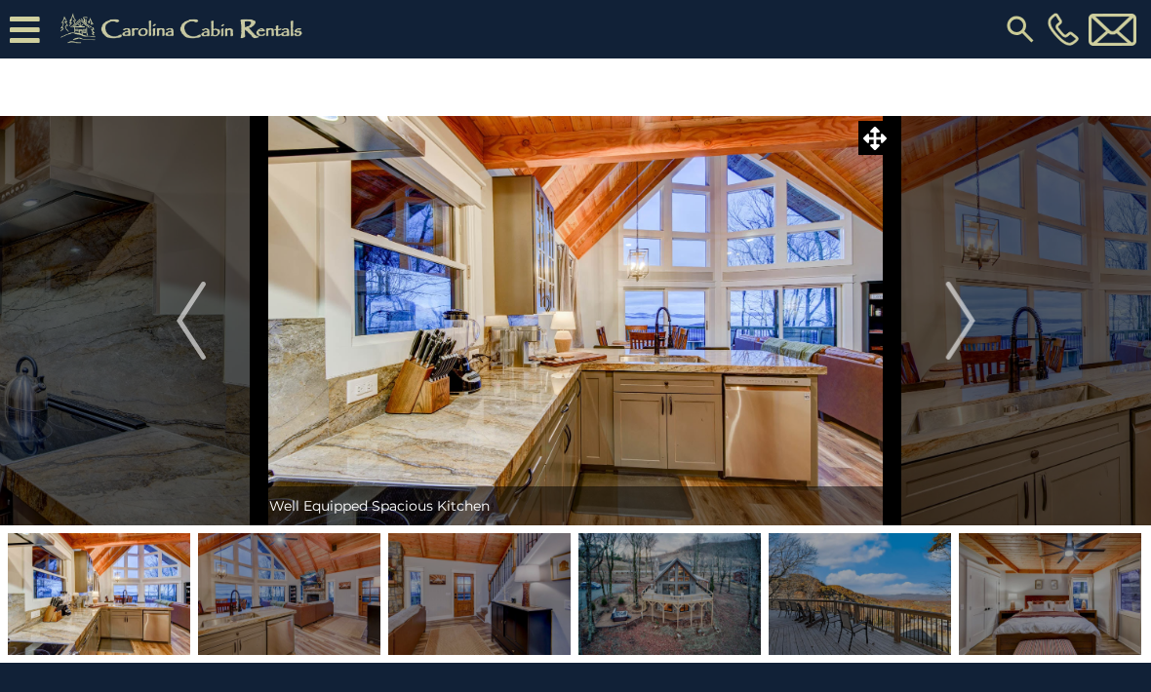
click at [964, 321] on img "Next" at bounding box center [959, 321] width 29 height 78
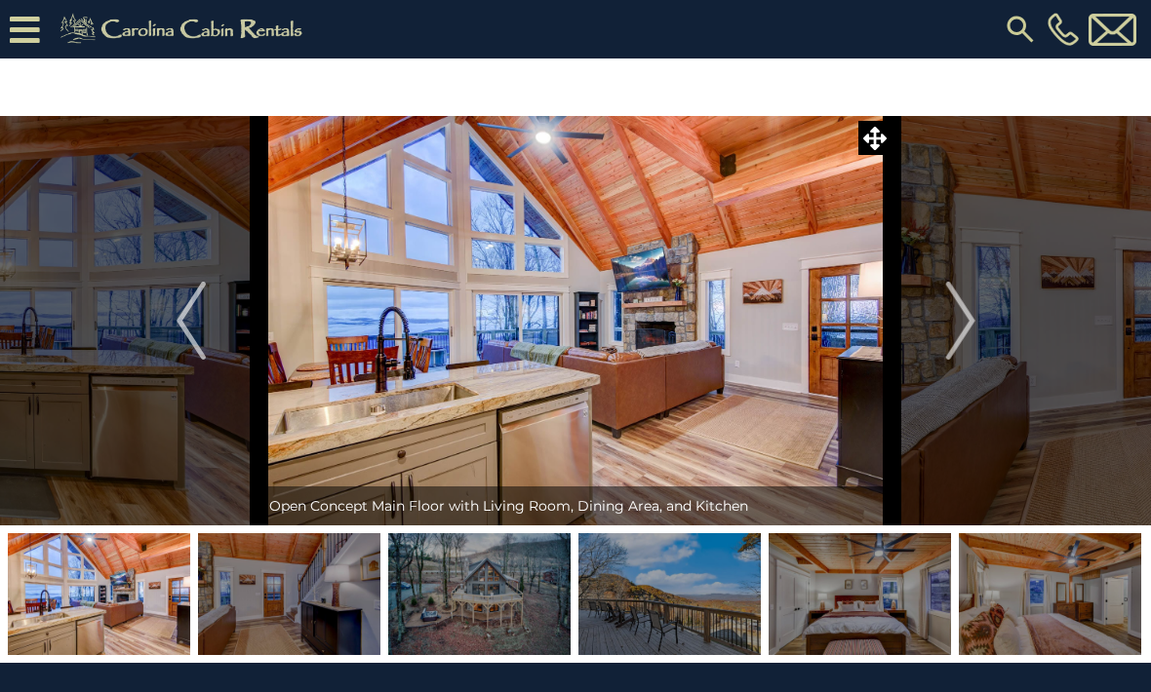
click at [967, 331] on img "Next" at bounding box center [959, 321] width 29 height 78
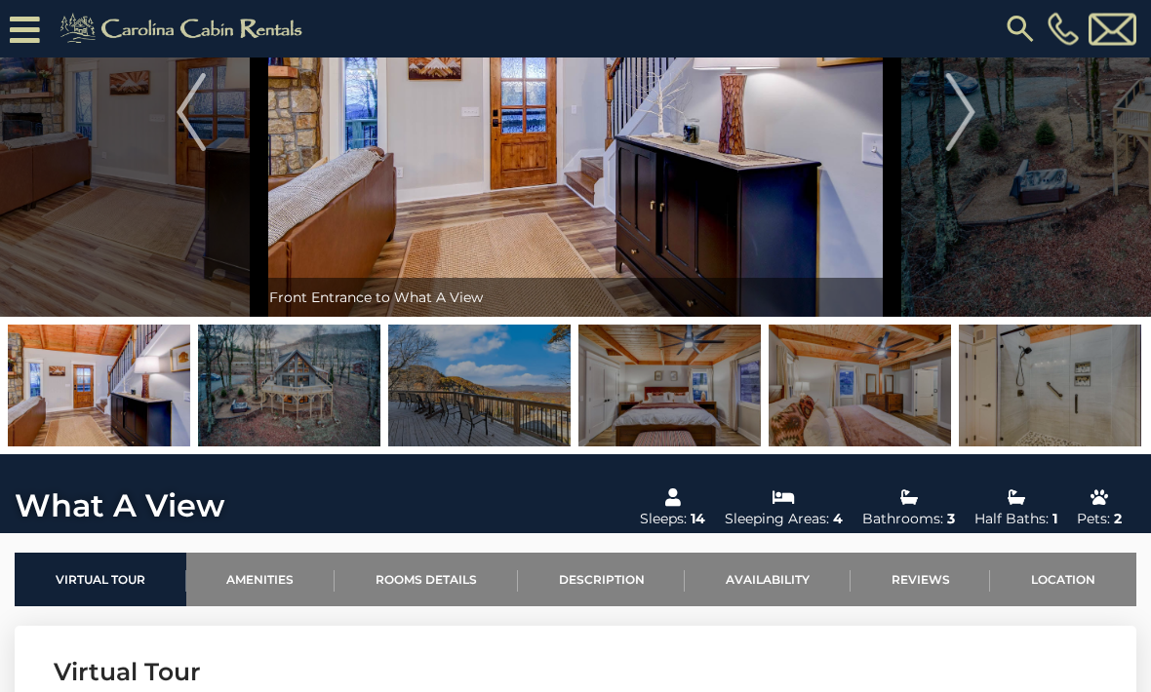
scroll to position [176, 0]
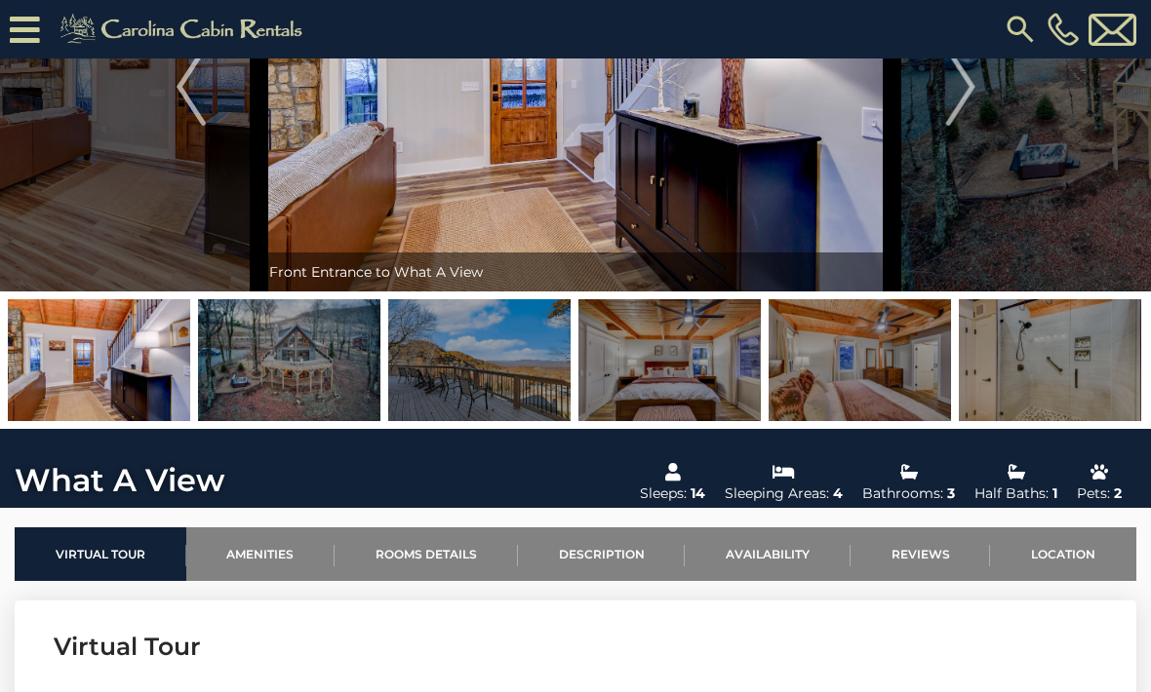
click at [654, 390] on img at bounding box center [669, 360] width 182 height 122
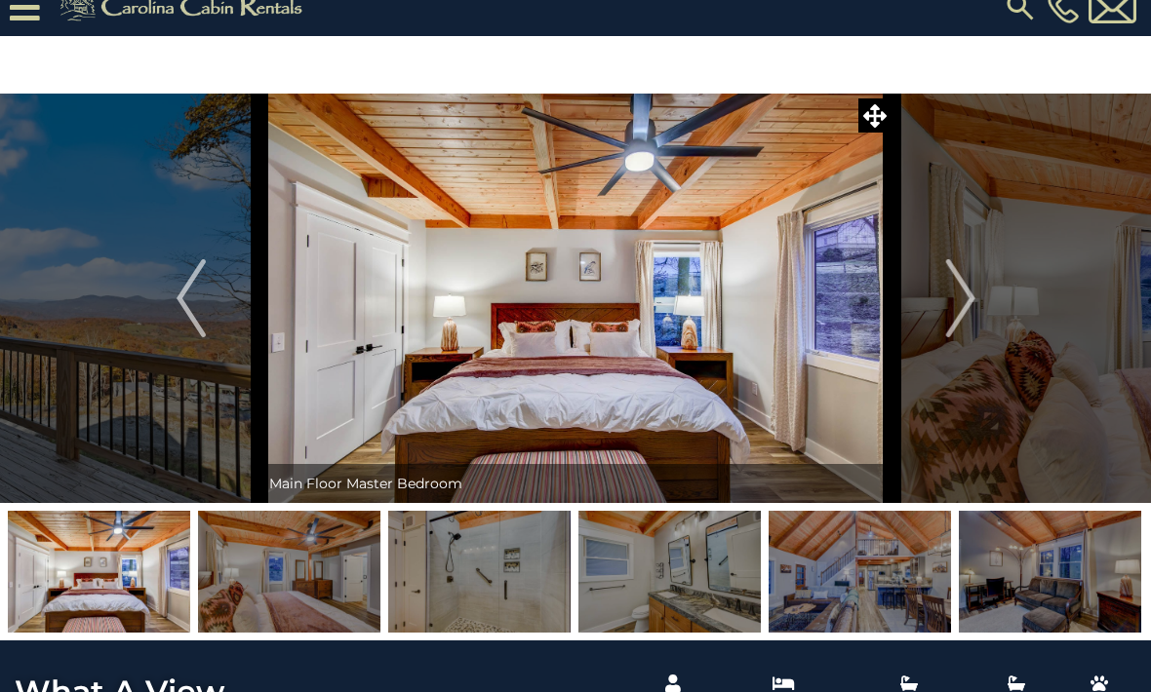
scroll to position [22, 0]
click at [825, 595] on img at bounding box center [860, 572] width 182 height 122
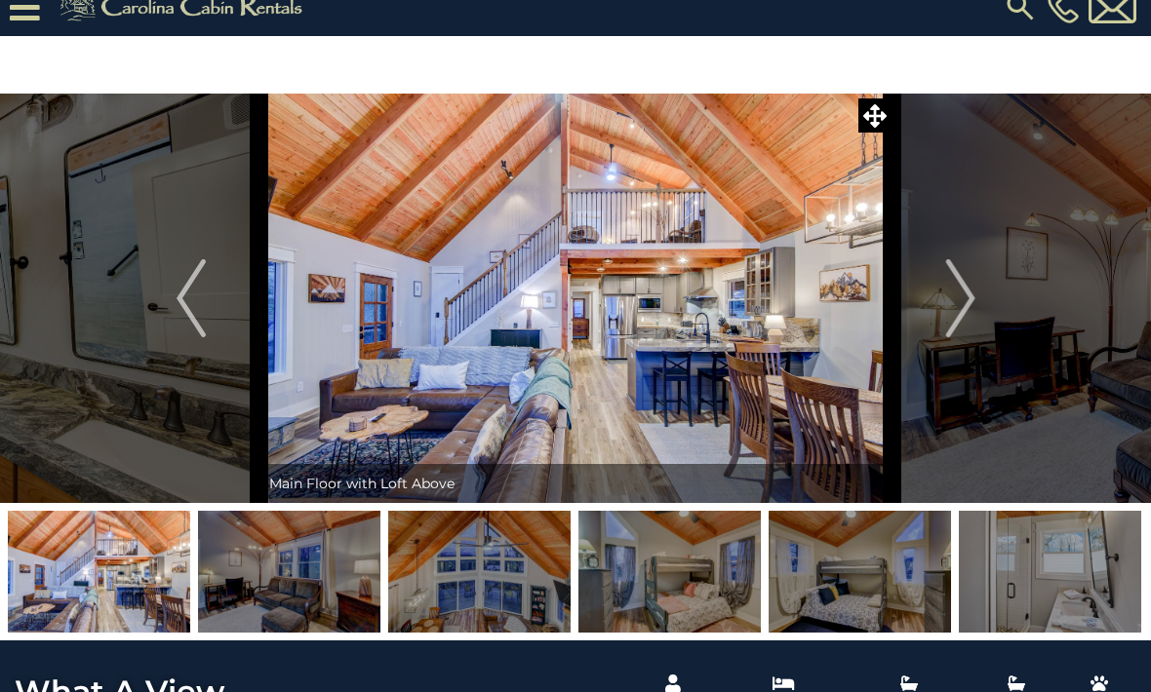
click at [1013, 590] on img at bounding box center [1050, 572] width 182 height 122
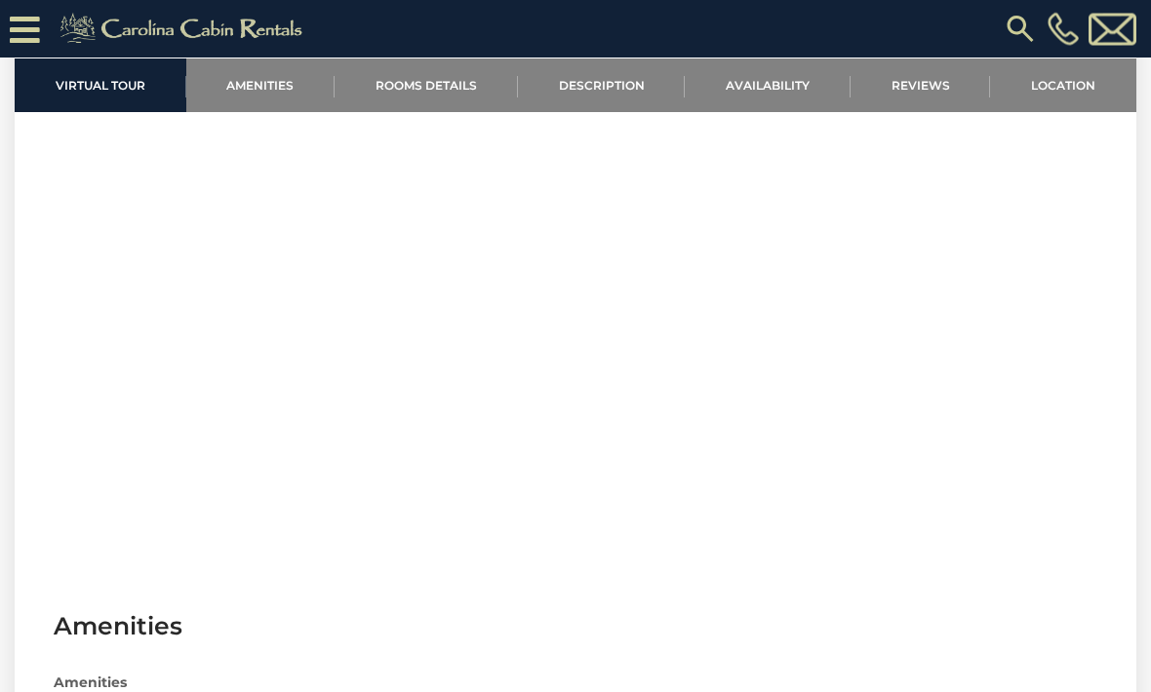
scroll to position [791, 0]
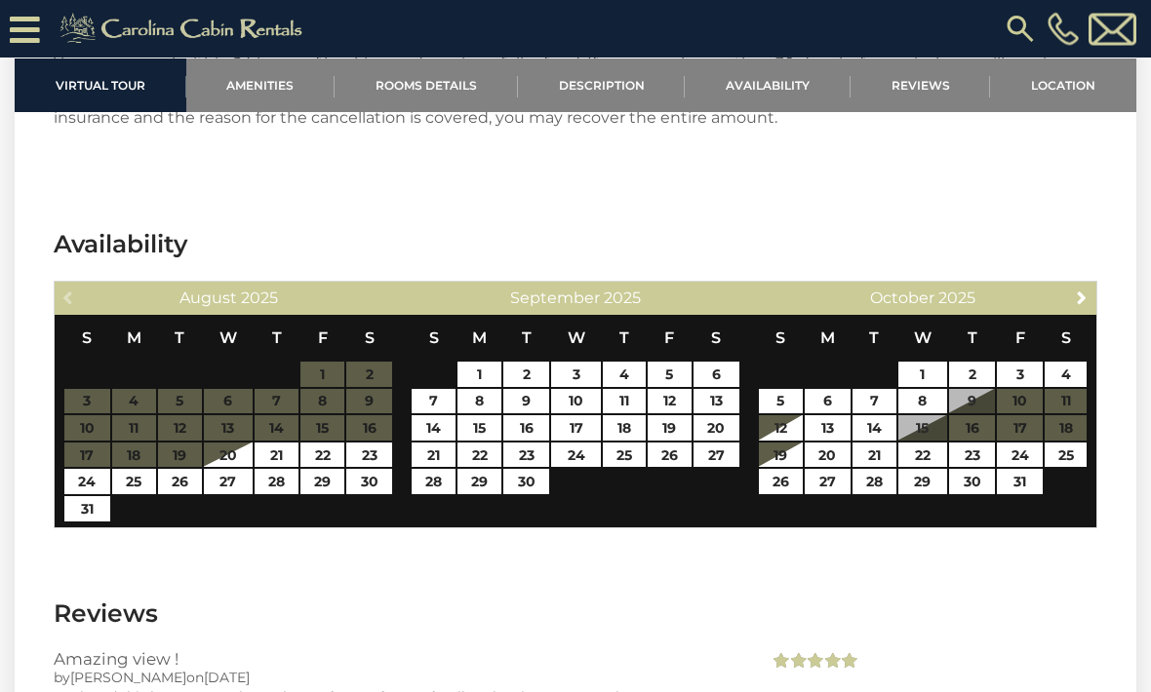
scroll to position [3484, 0]
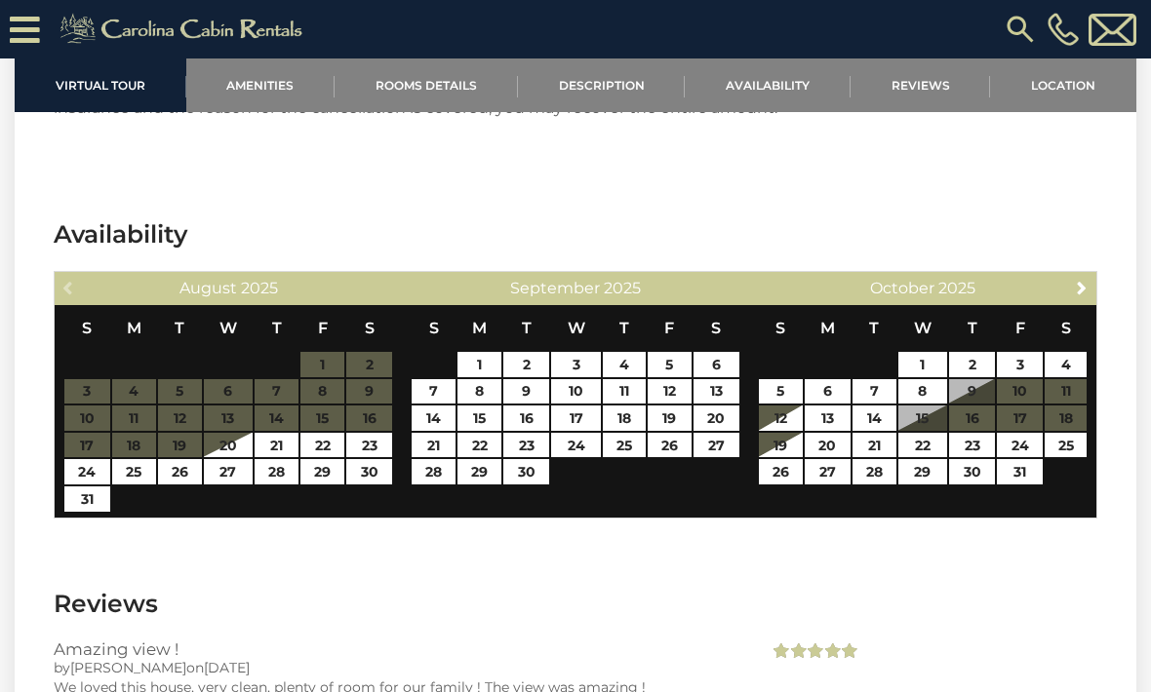
click at [1079, 280] on span "Next" at bounding box center [1082, 288] width 16 height 16
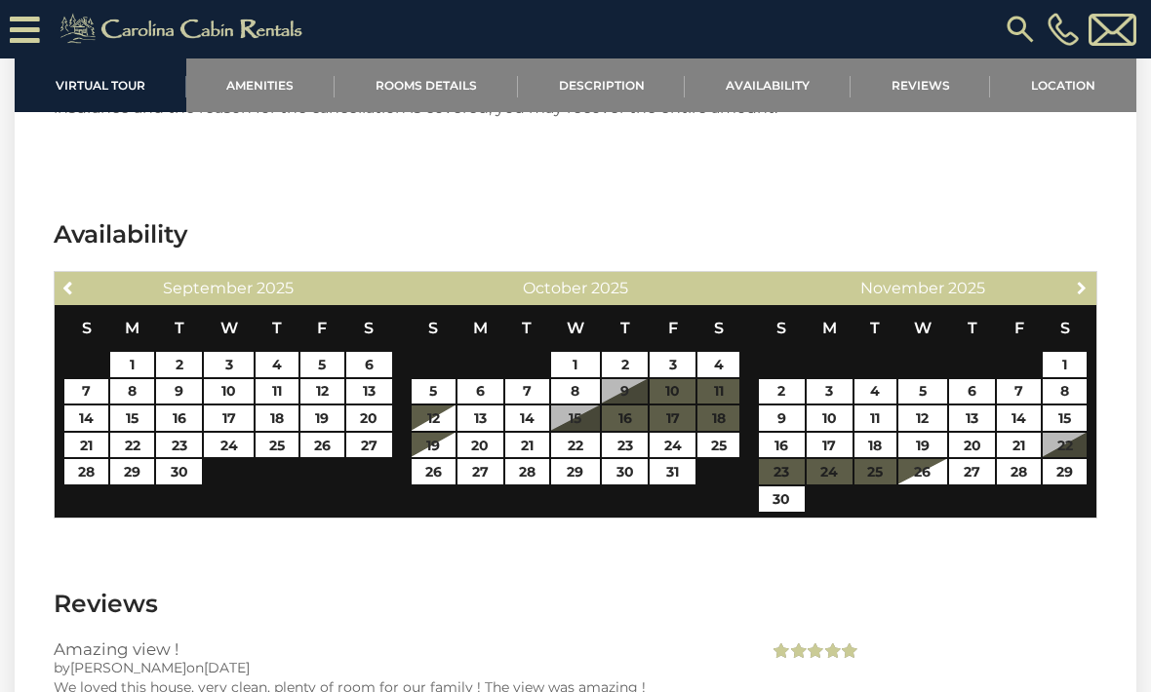
click at [1079, 280] on span "Next" at bounding box center [1082, 288] width 16 height 16
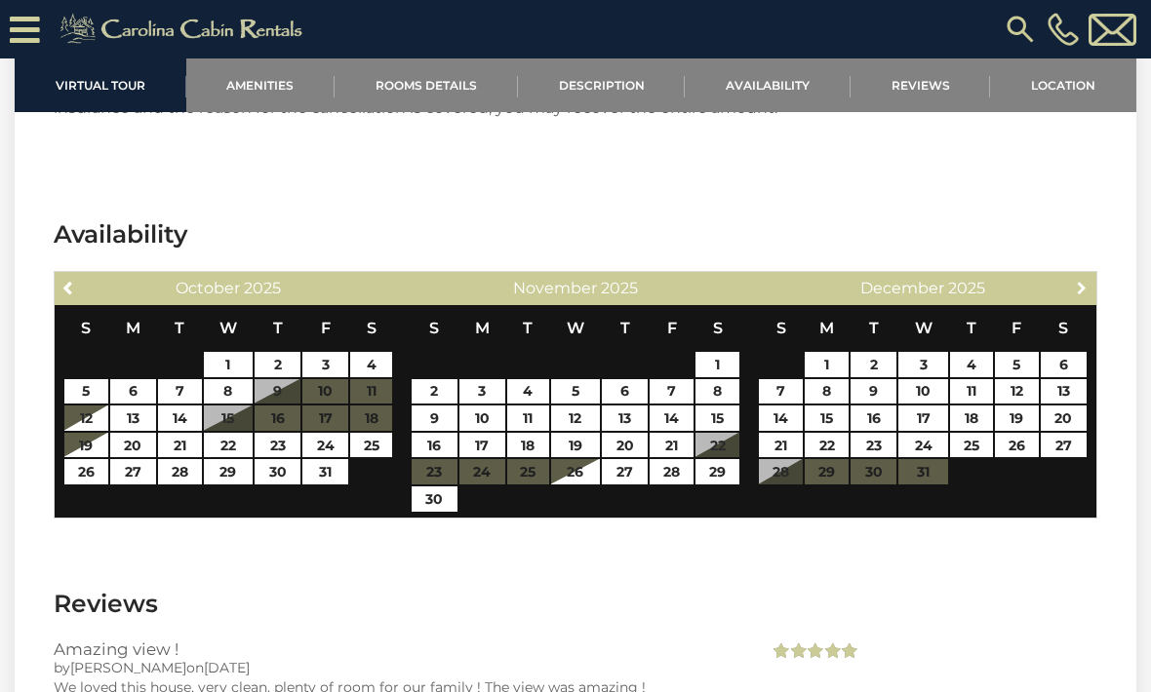
click at [1071, 275] on link "Next" at bounding box center [1082, 287] width 24 height 24
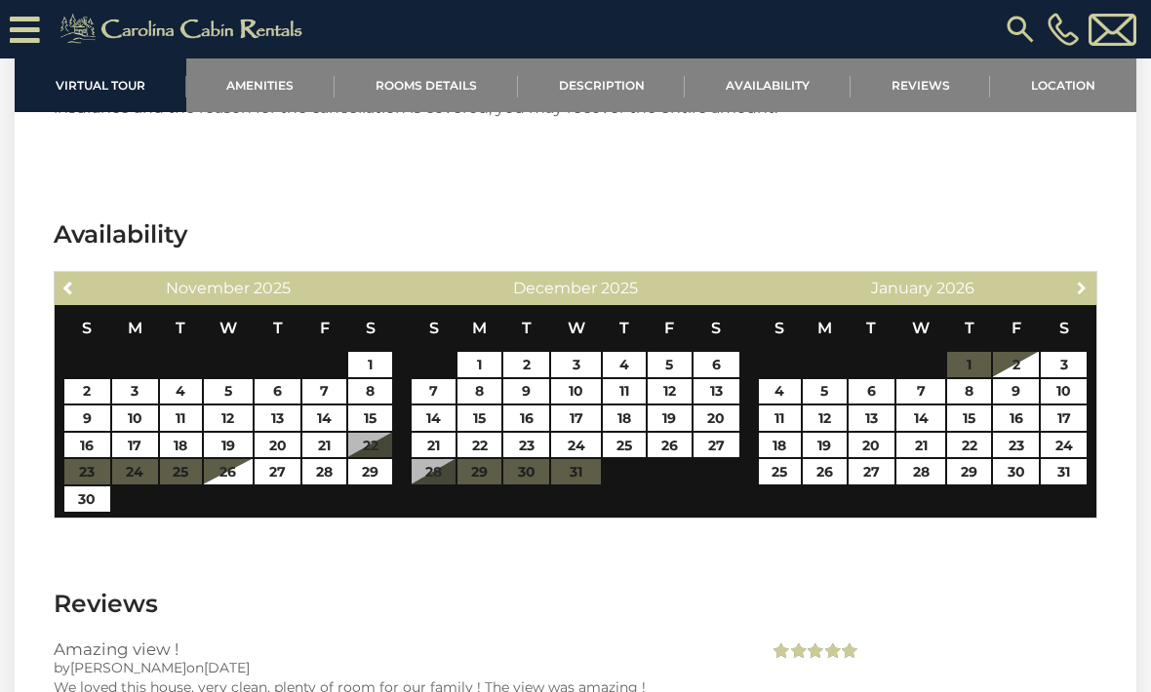
click at [1085, 280] on span "Next" at bounding box center [1082, 288] width 16 height 16
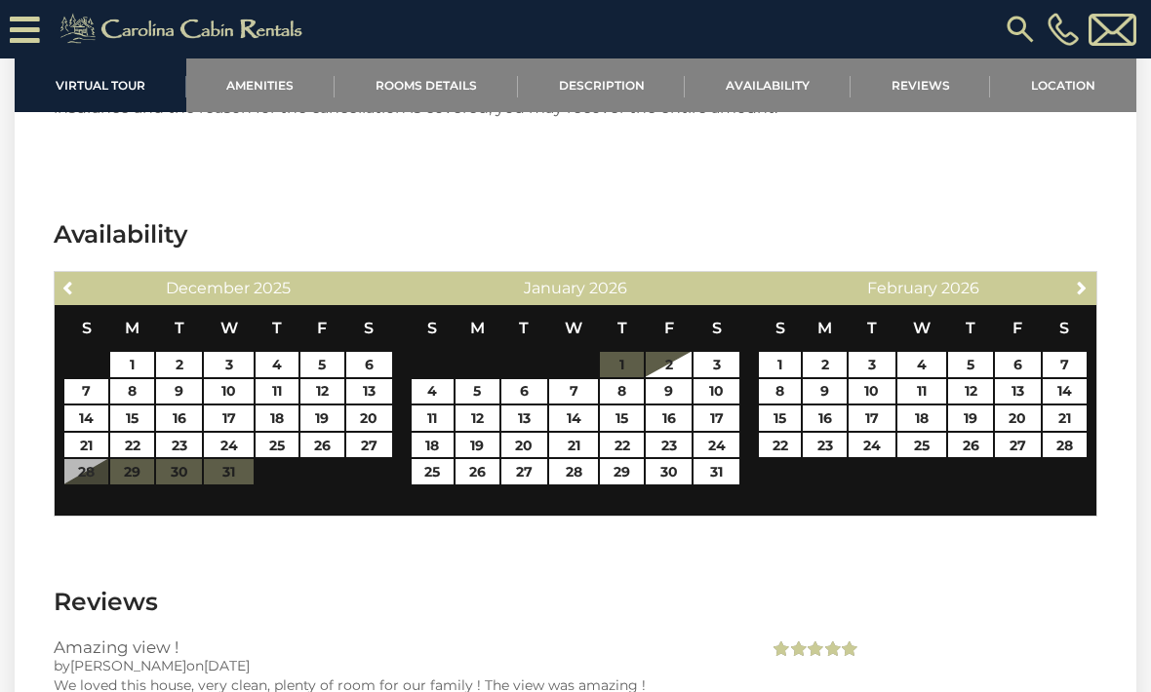
click at [1076, 275] on link "Next" at bounding box center [1082, 287] width 24 height 24
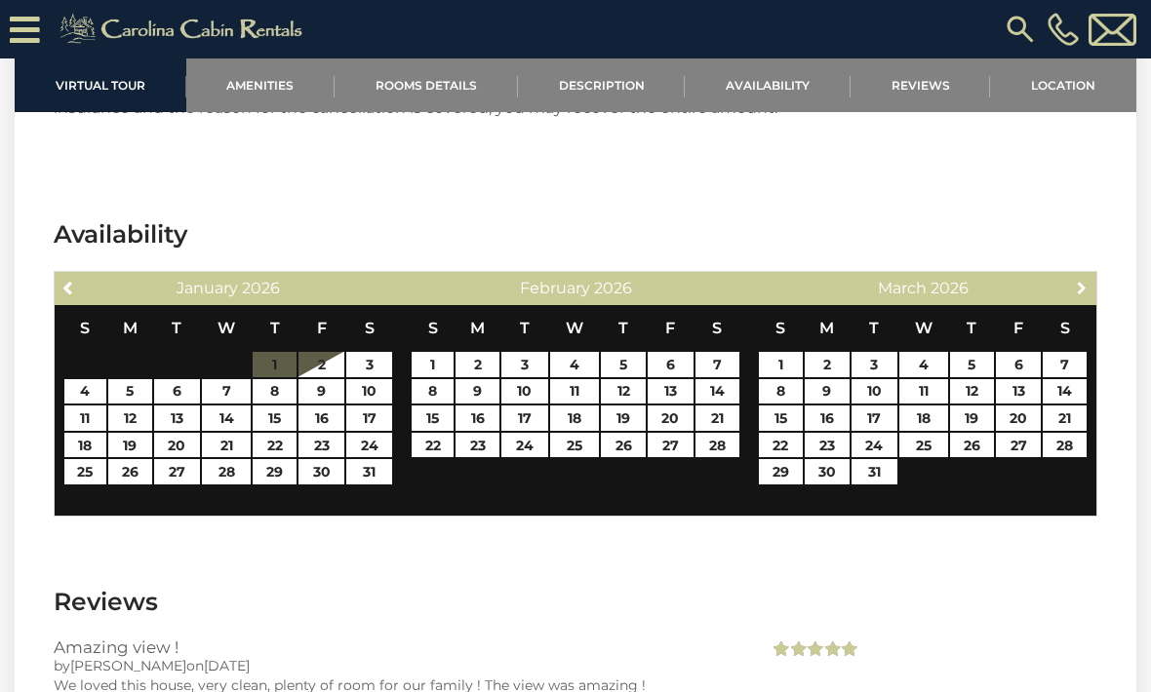
click at [1084, 280] on span "Next" at bounding box center [1082, 288] width 16 height 16
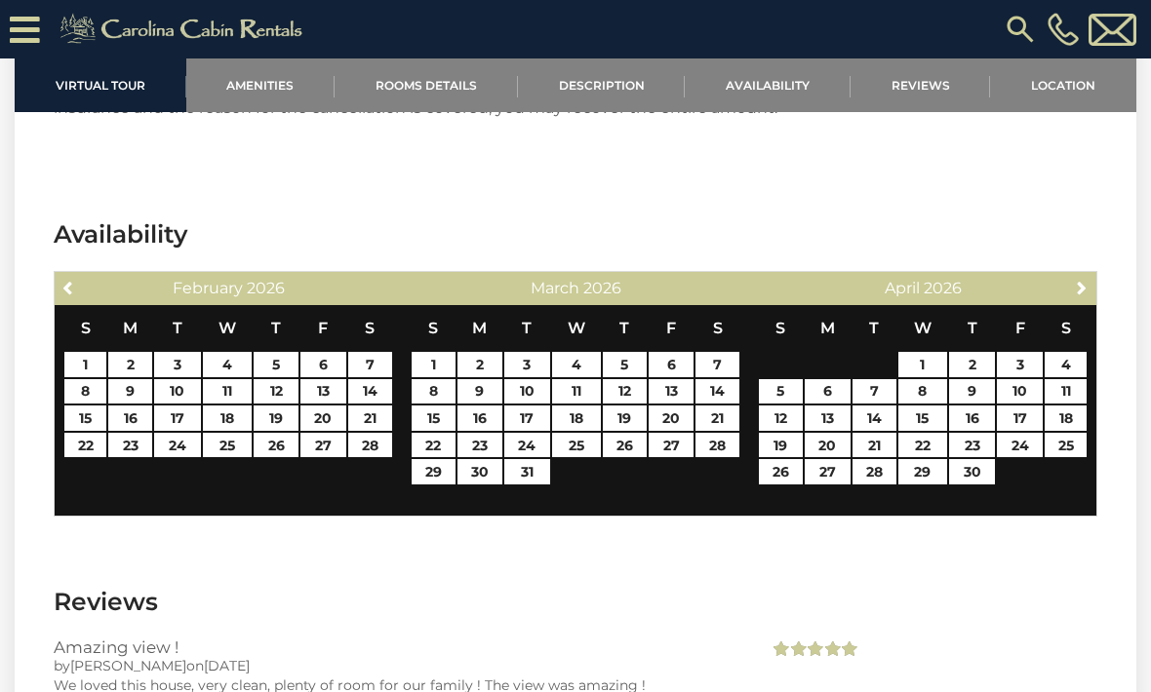
click at [1079, 280] on span "Next" at bounding box center [1082, 288] width 16 height 16
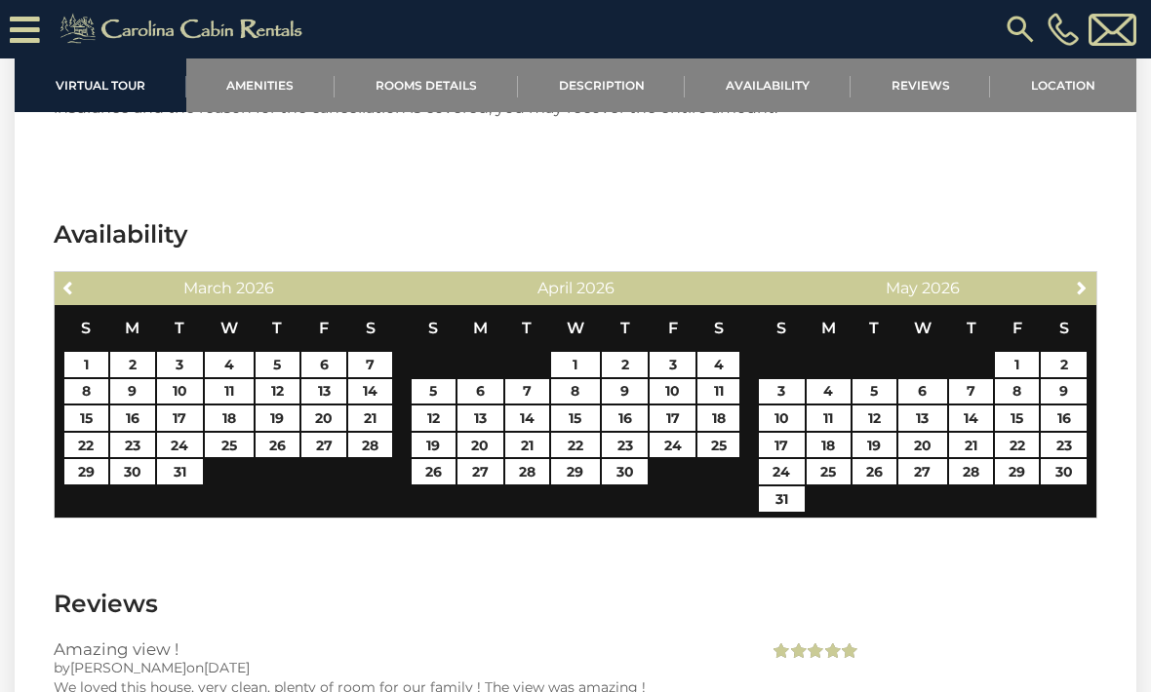
click at [1077, 280] on span "Next" at bounding box center [1082, 288] width 16 height 16
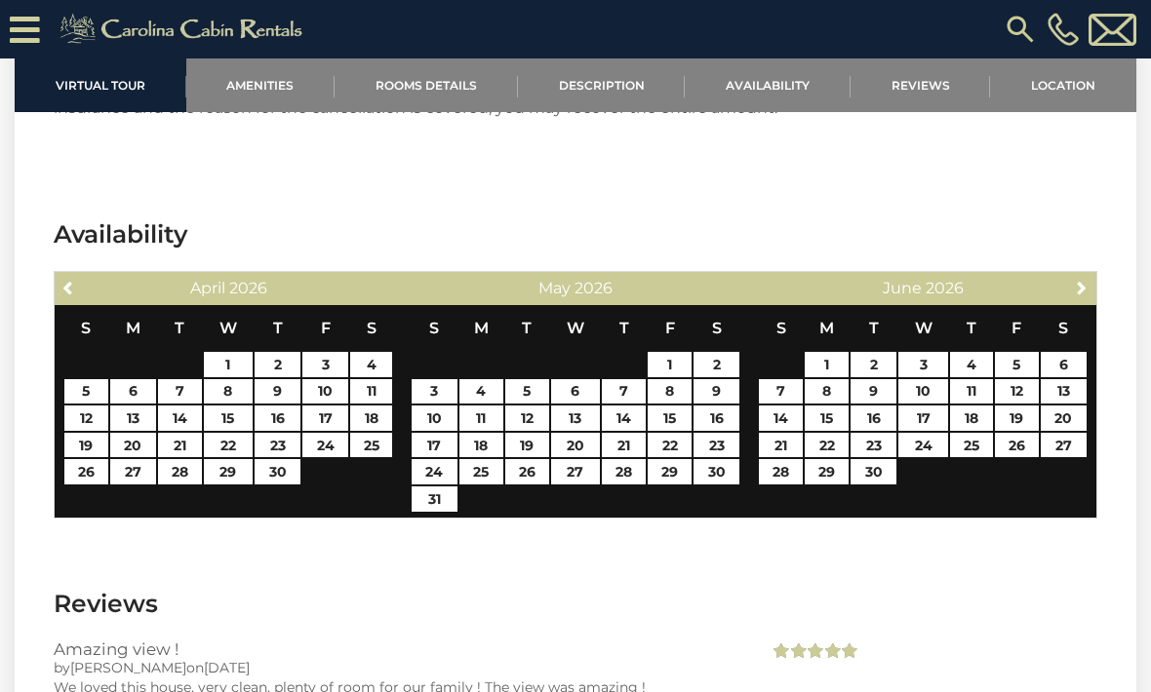
click at [1079, 280] on span "Next" at bounding box center [1082, 288] width 16 height 16
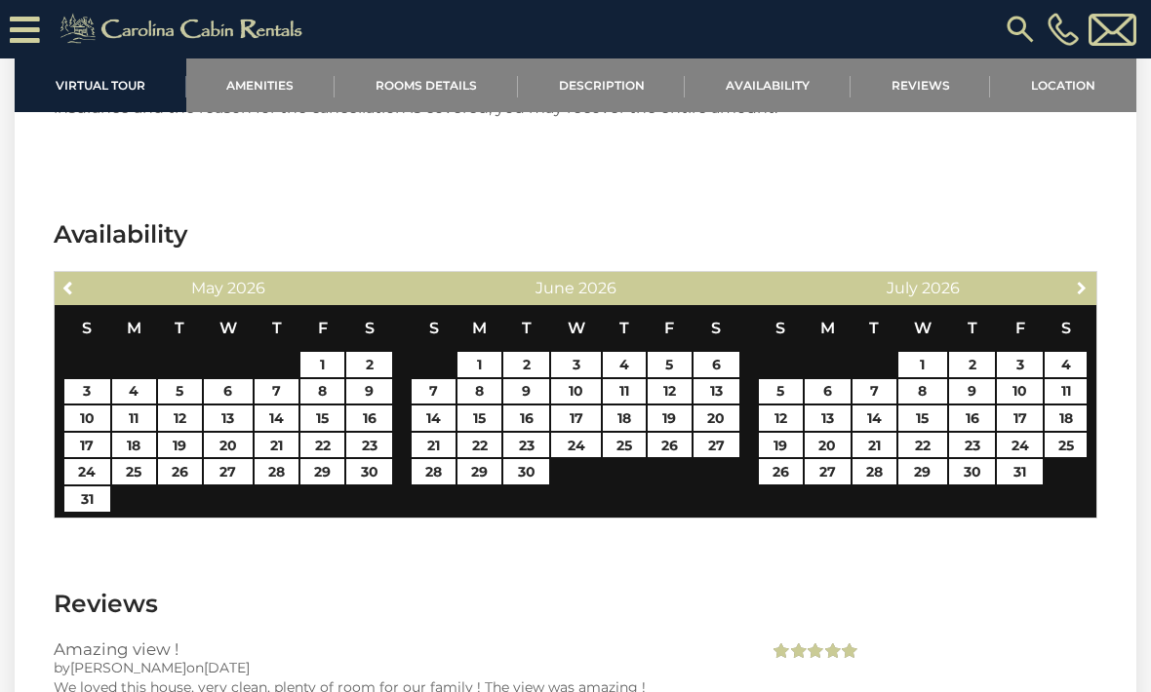
click at [1080, 280] on span "Next" at bounding box center [1082, 288] width 16 height 16
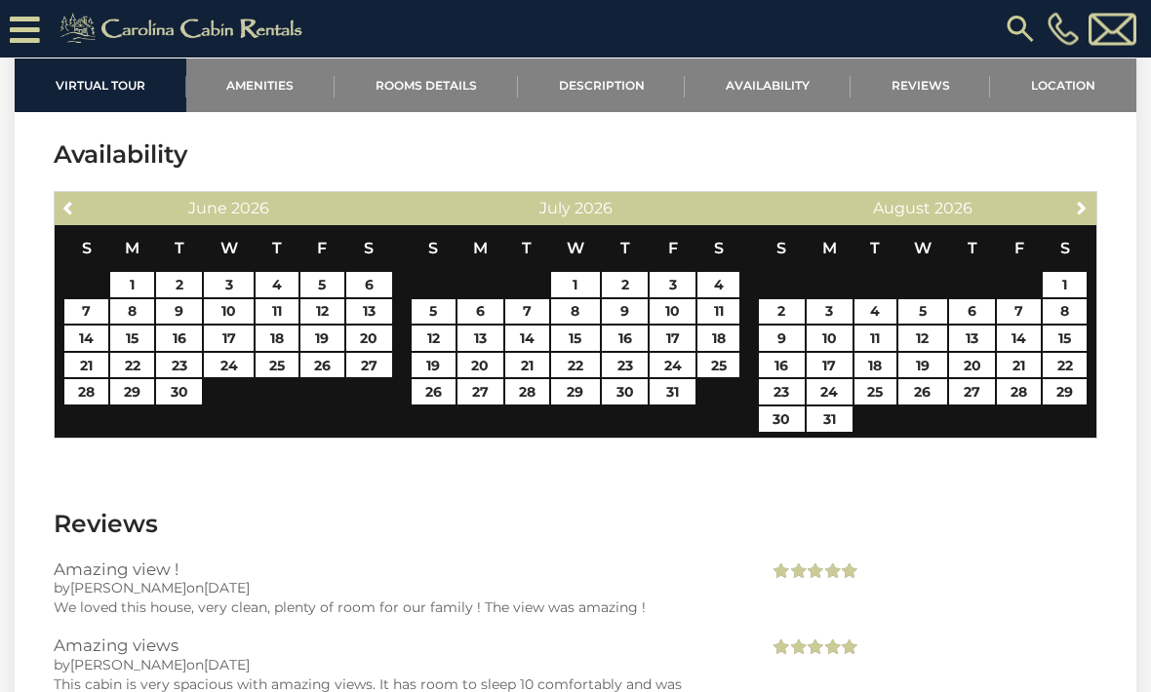
scroll to position [3564, 0]
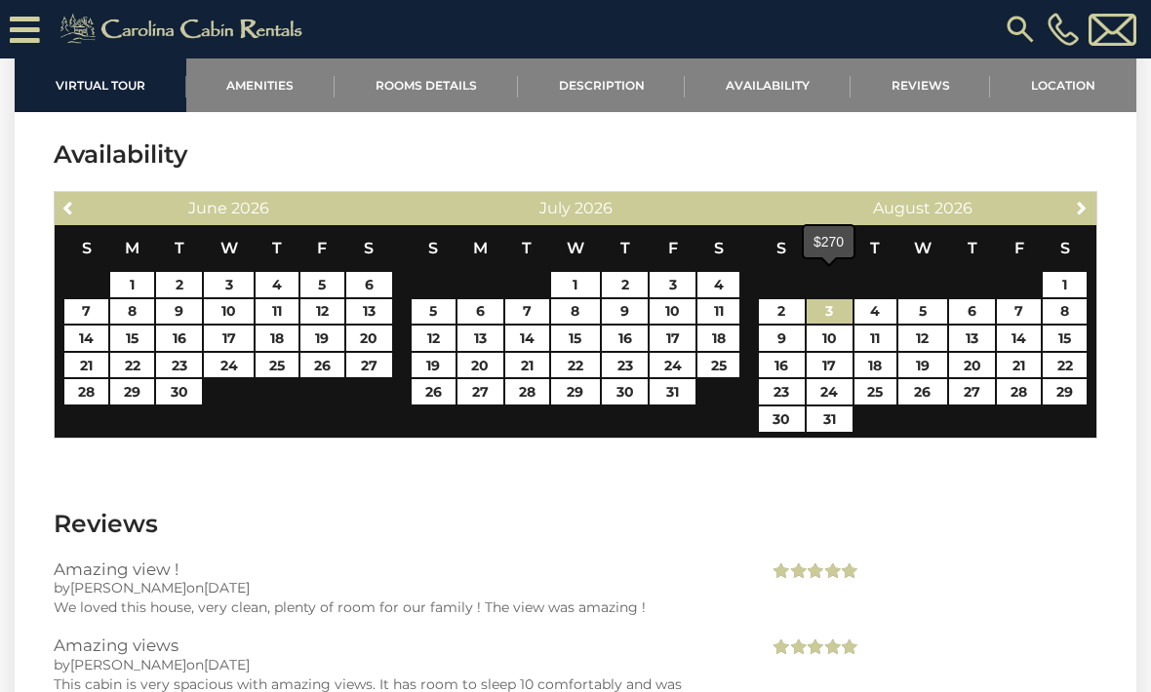
click at [824, 299] on link "3" at bounding box center [830, 311] width 46 height 25
type input "**********"
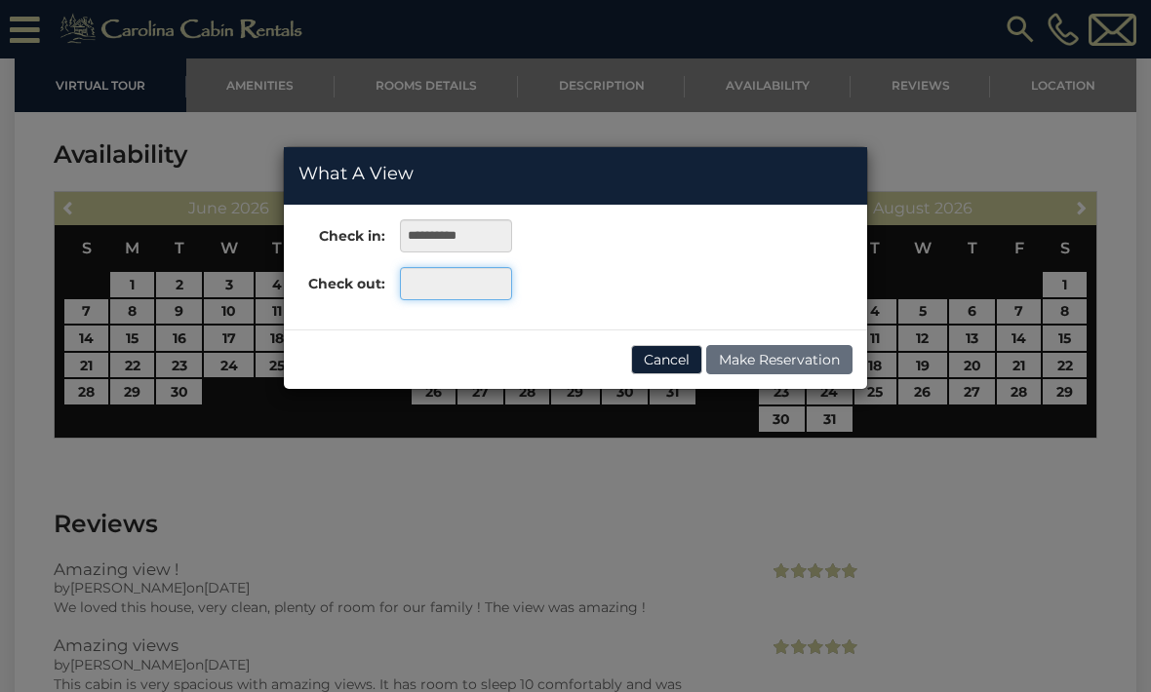
click at [417, 282] on input "text" at bounding box center [456, 283] width 112 height 33
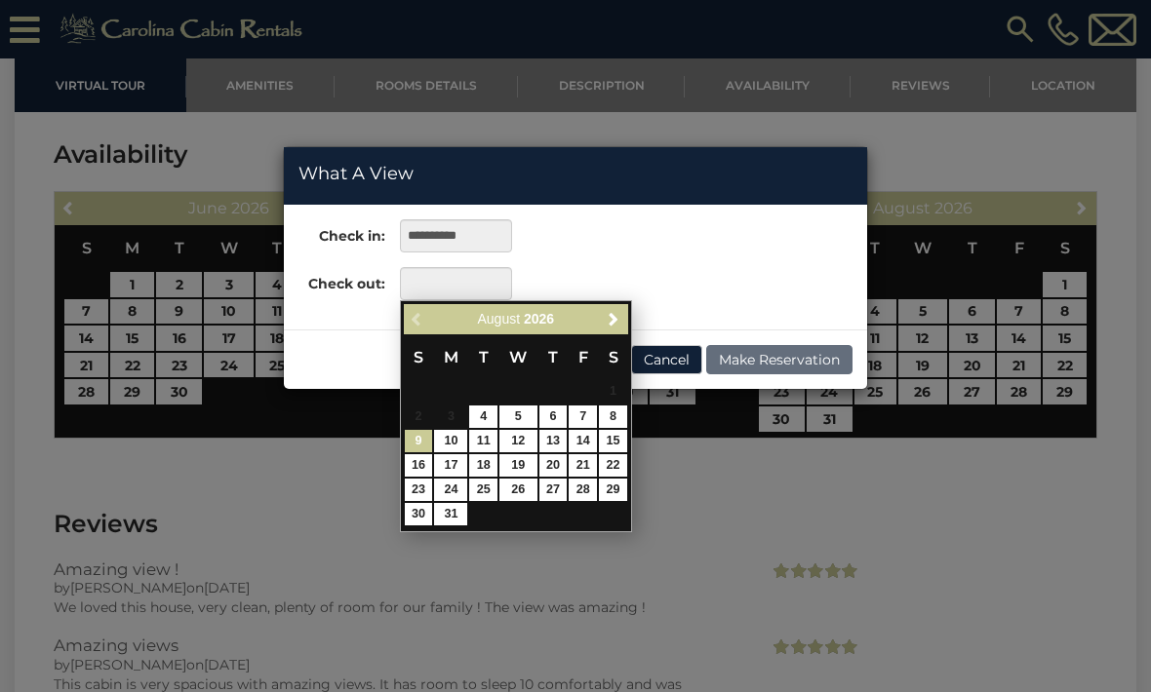
click at [412, 439] on link "9" at bounding box center [419, 441] width 28 height 22
type input "**********"
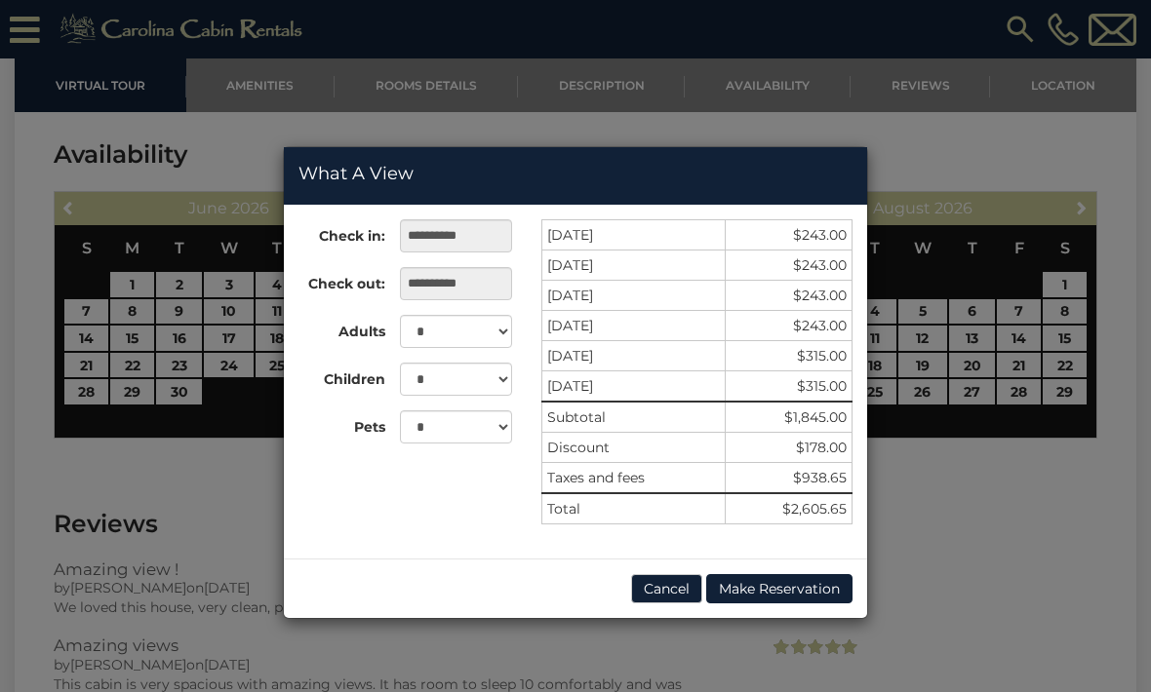
click at [662, 671] on div "**********" at bounding box center [575, 346] width 1151 height 692
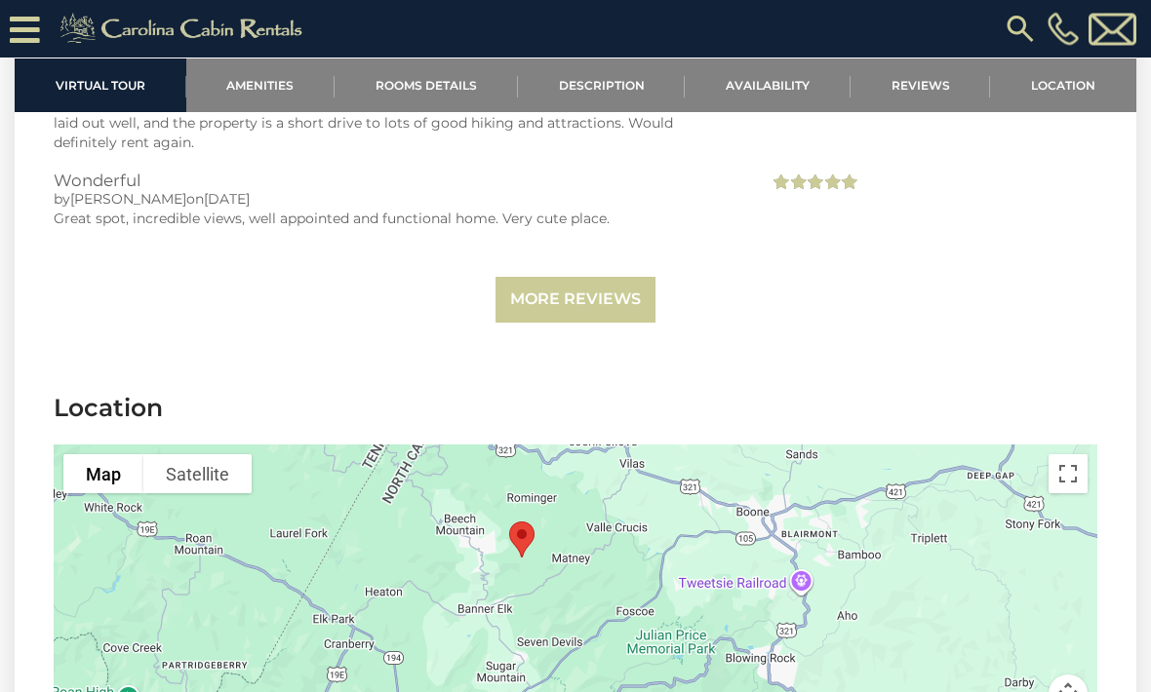
scroll to position [4230, 0]
